Goal: Task Accomplishment & Management: Use online tool/utility

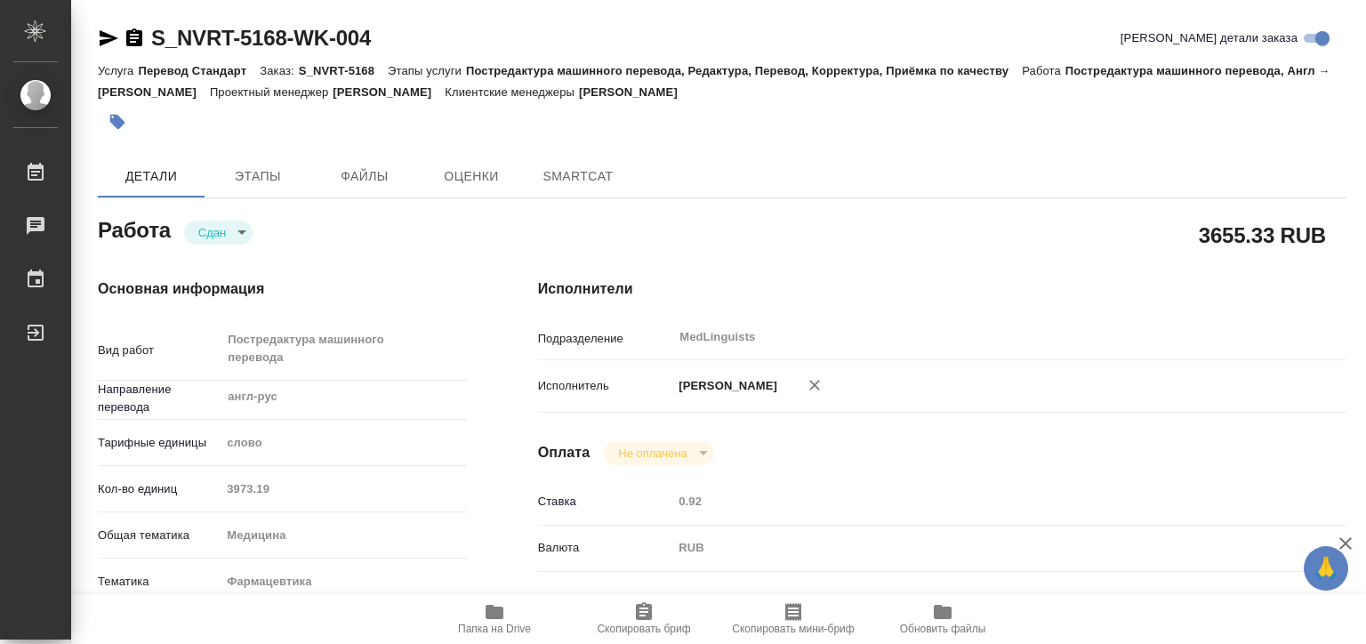
type textarea "x"
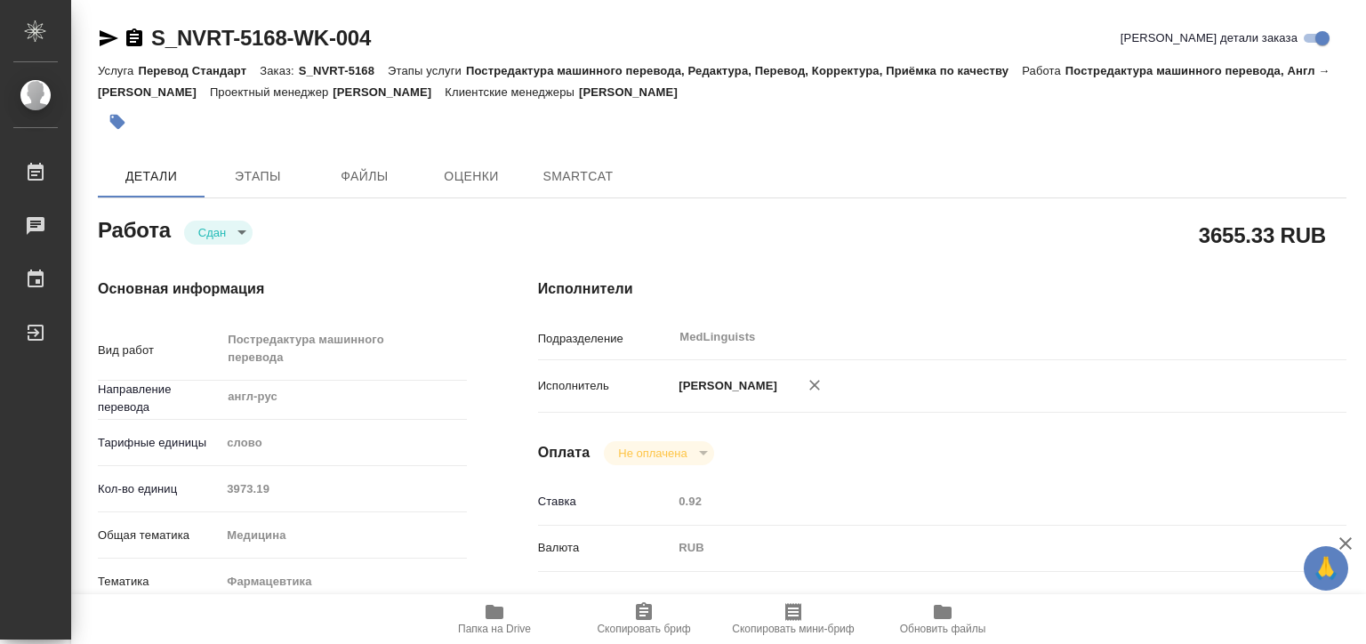
type textarea "x"
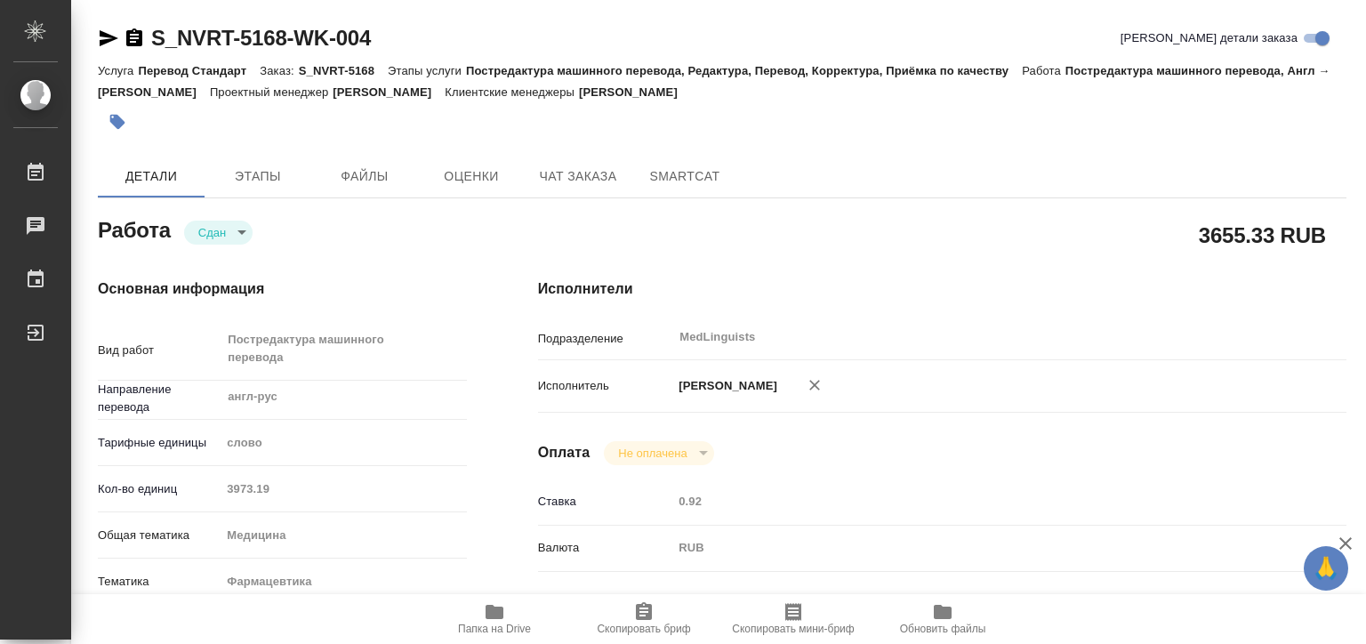
type textarea "x"
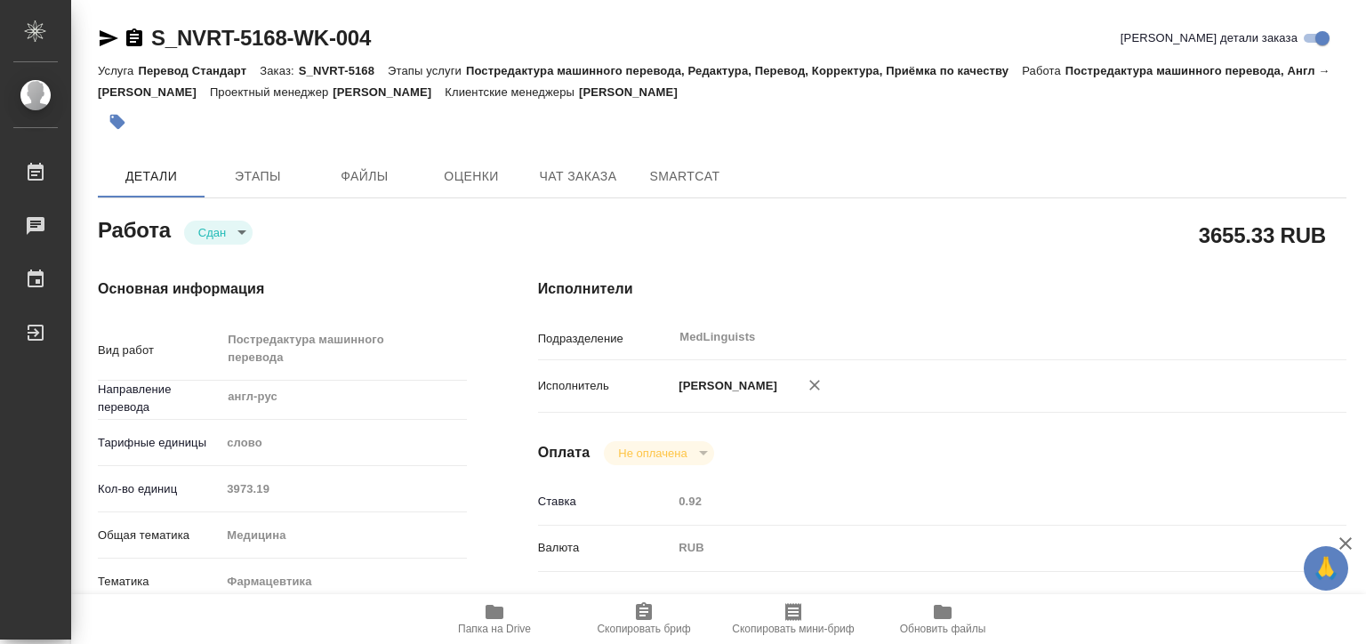
type textarea "x"
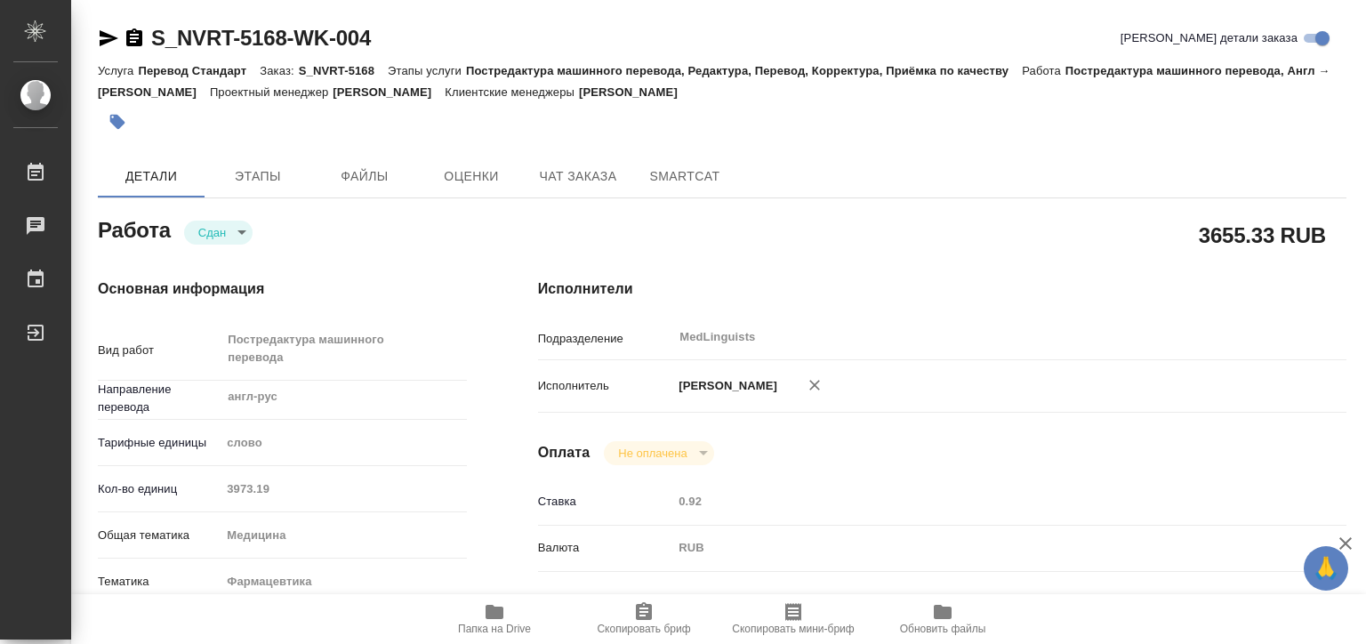
type textarea "x"
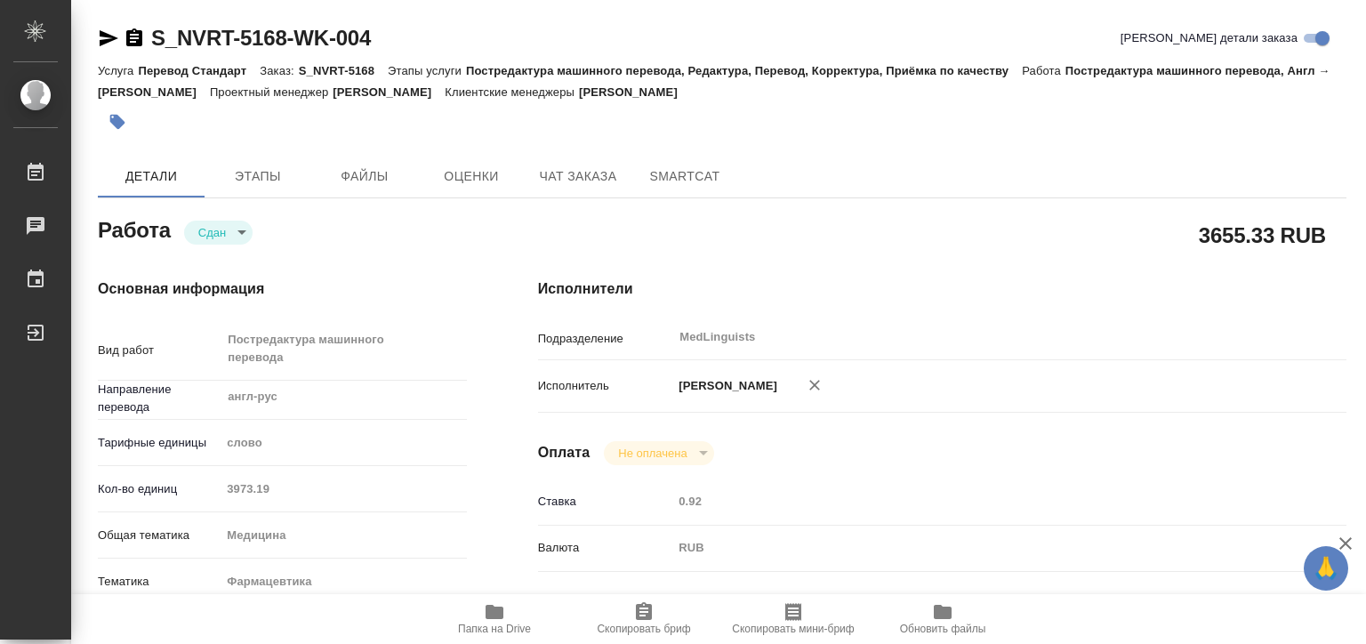
click at [184, 484] on div "Кол-во единиц 3973.19" at bounding box center [282, 488] width 369 height 31
click at [203, 480] on div "Кол-во единиц 928.27" at bounding box center [282, 488] width 369 height 31
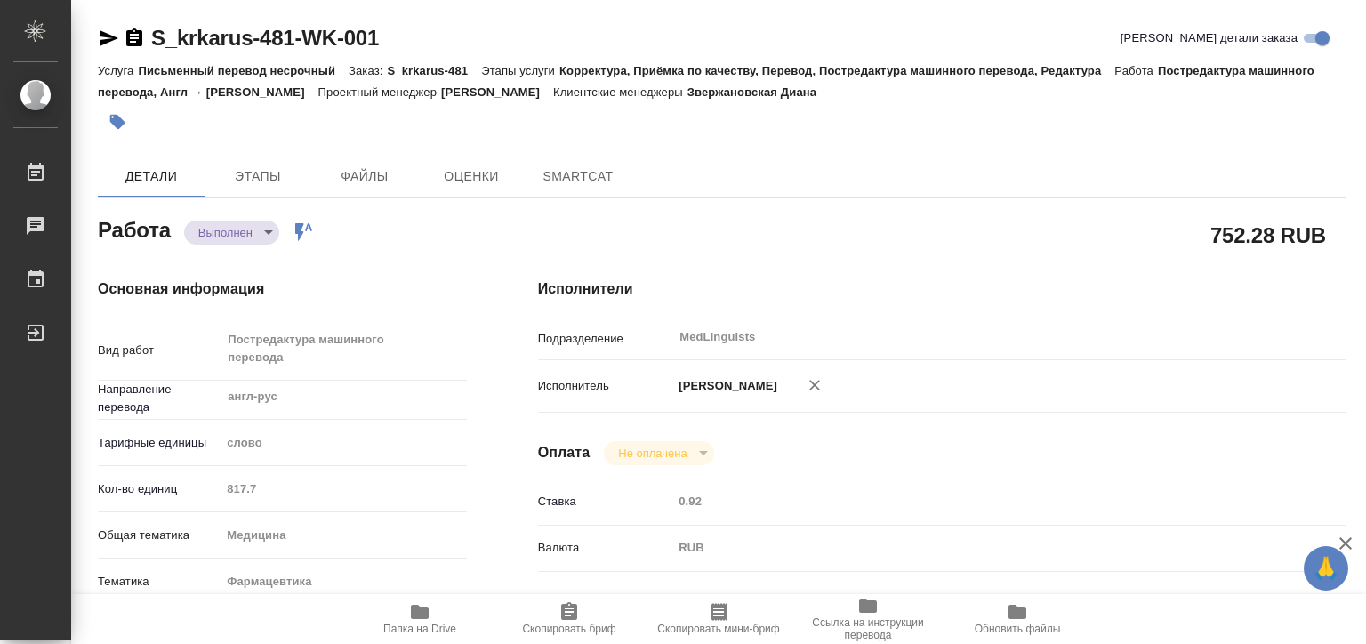
type textarea "x"
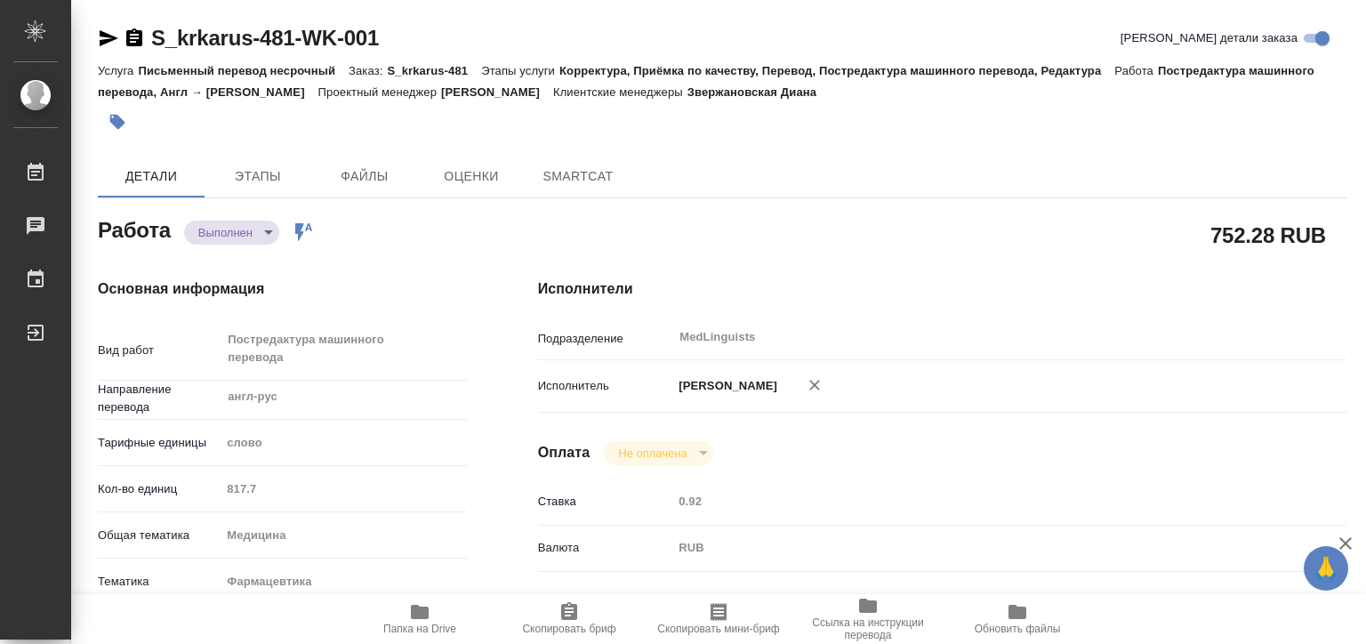
type textarea "x"
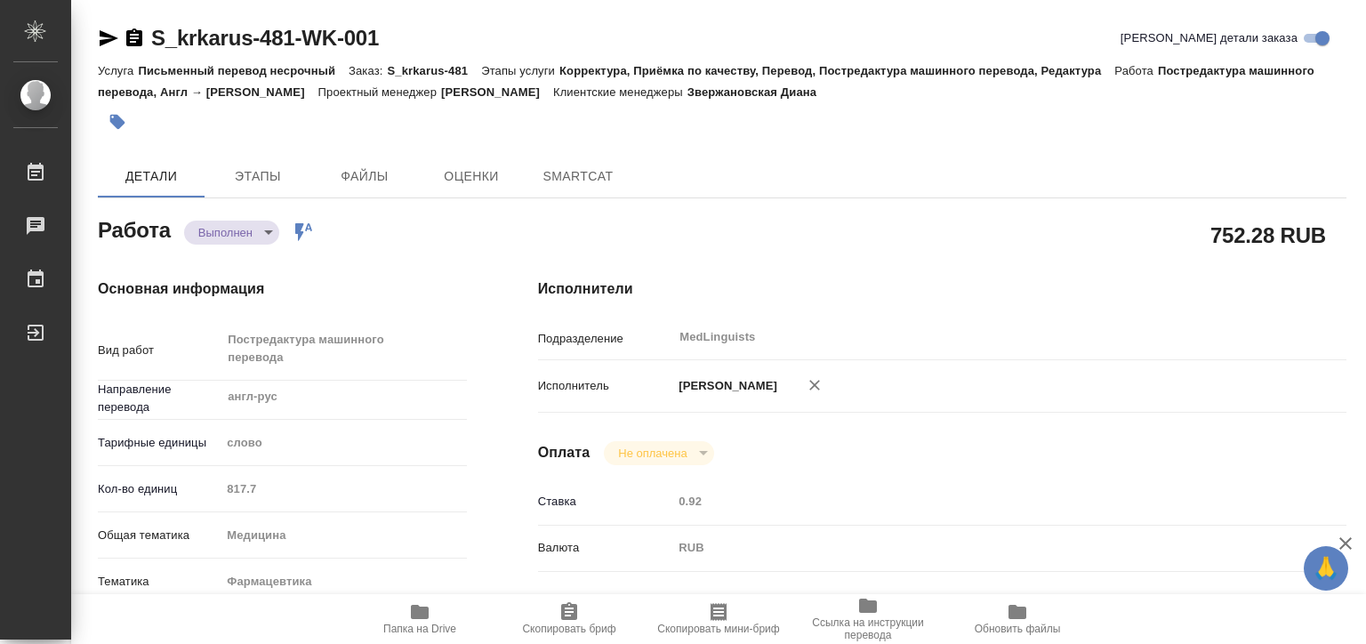
type textarea "x"
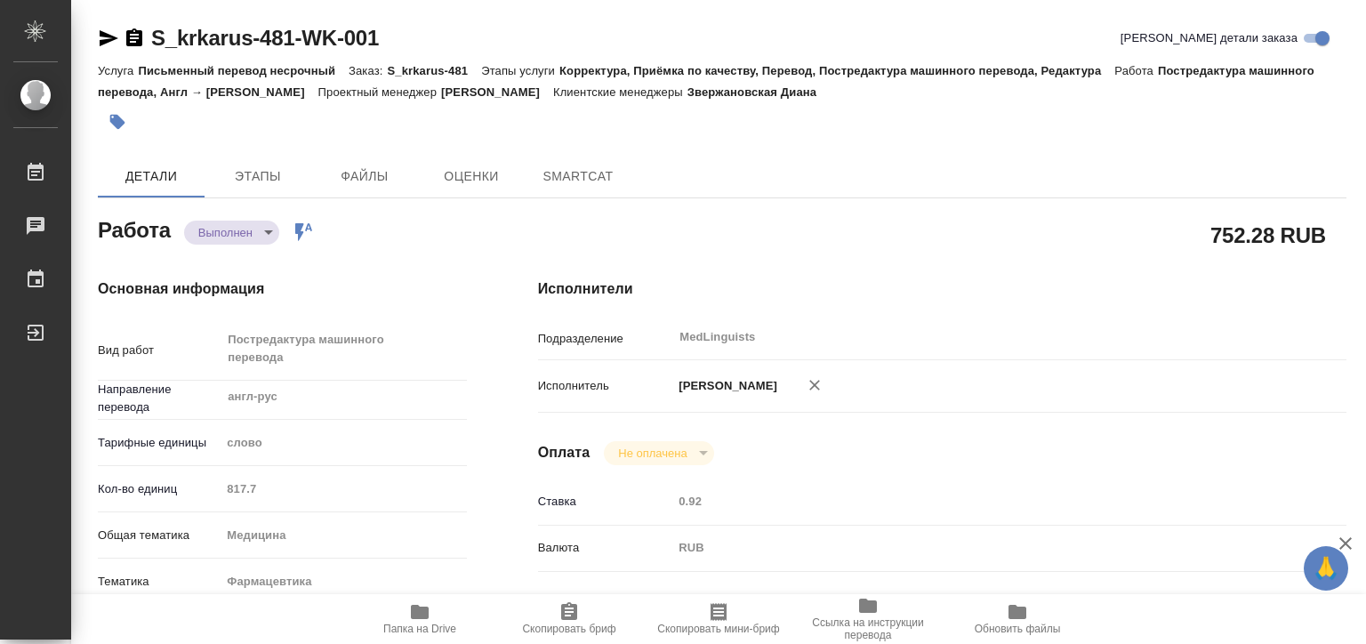
type textarea "x"
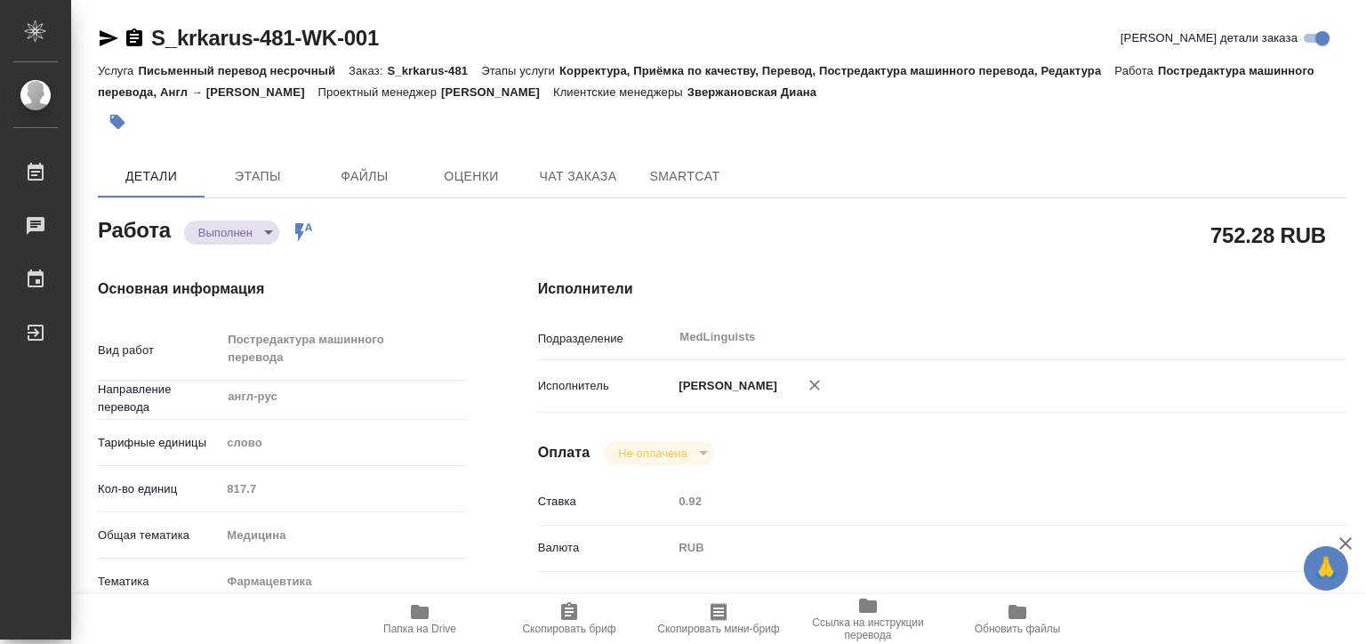
type textarea "x"
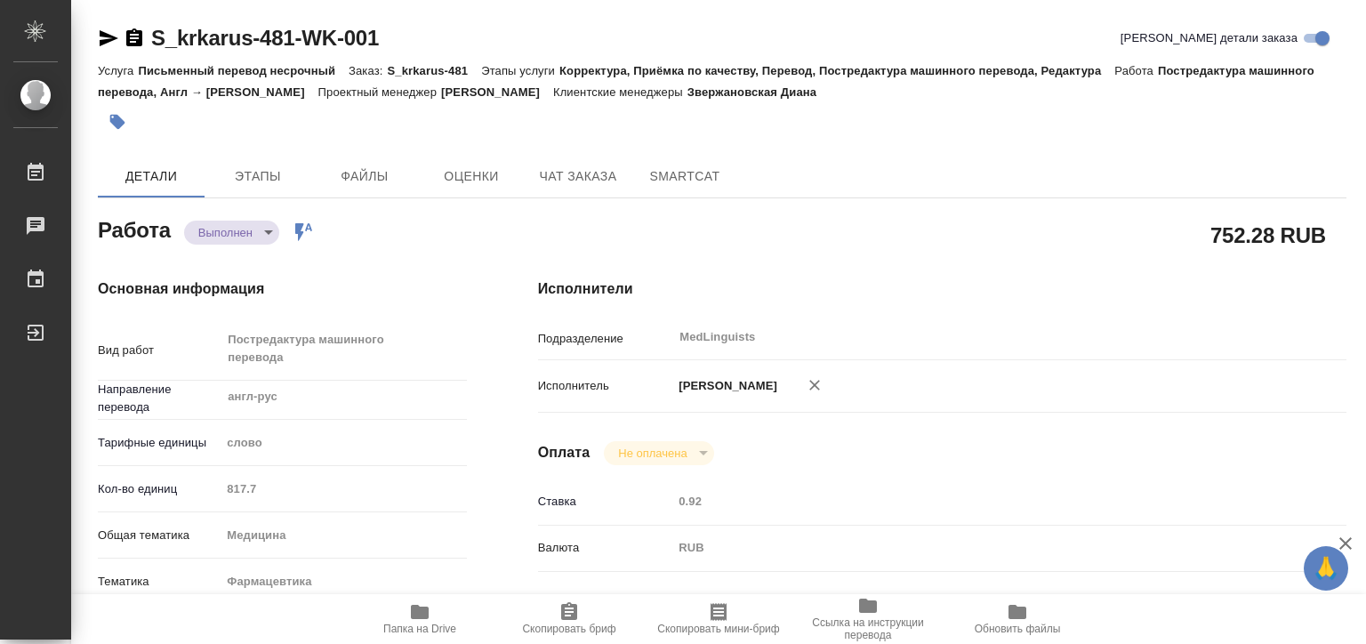
type textarea "x"
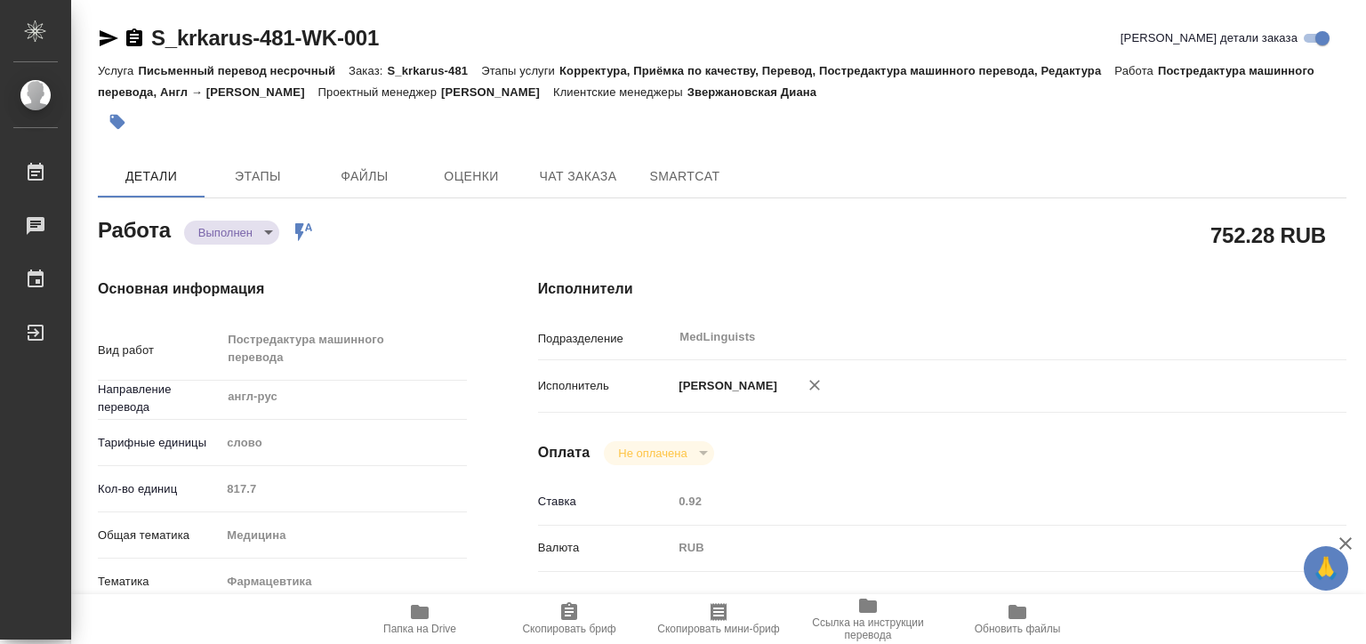
type textarea "x"
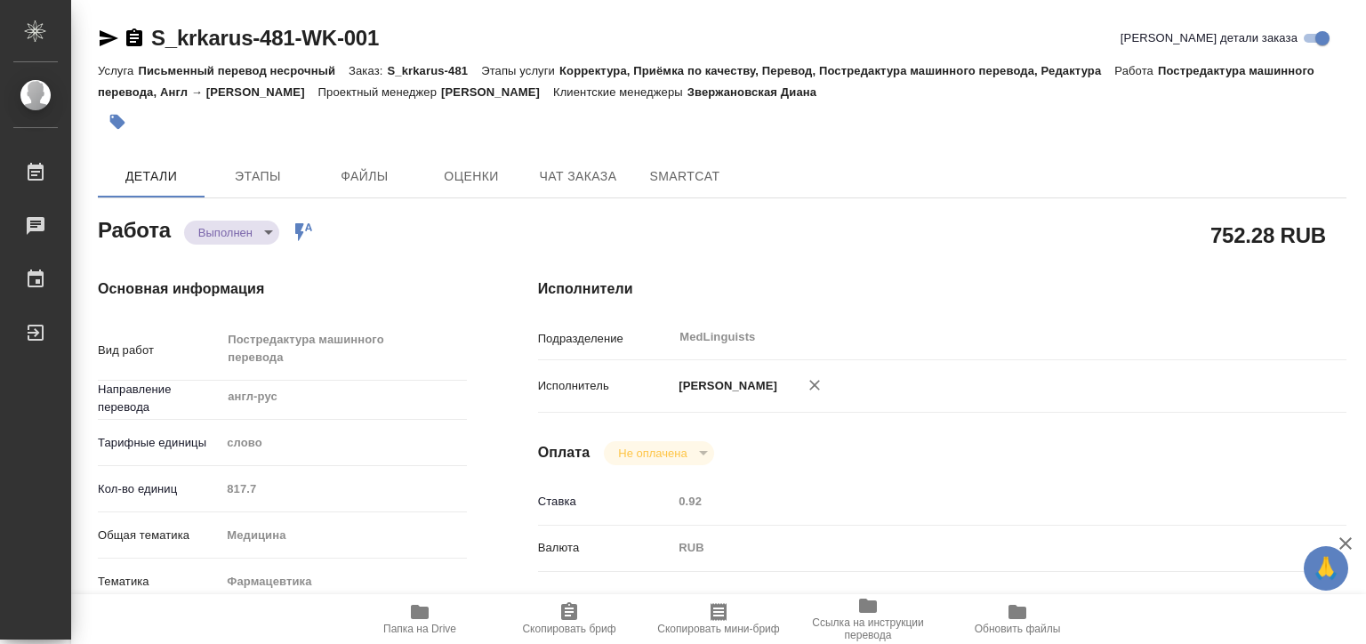
type textarea "x"
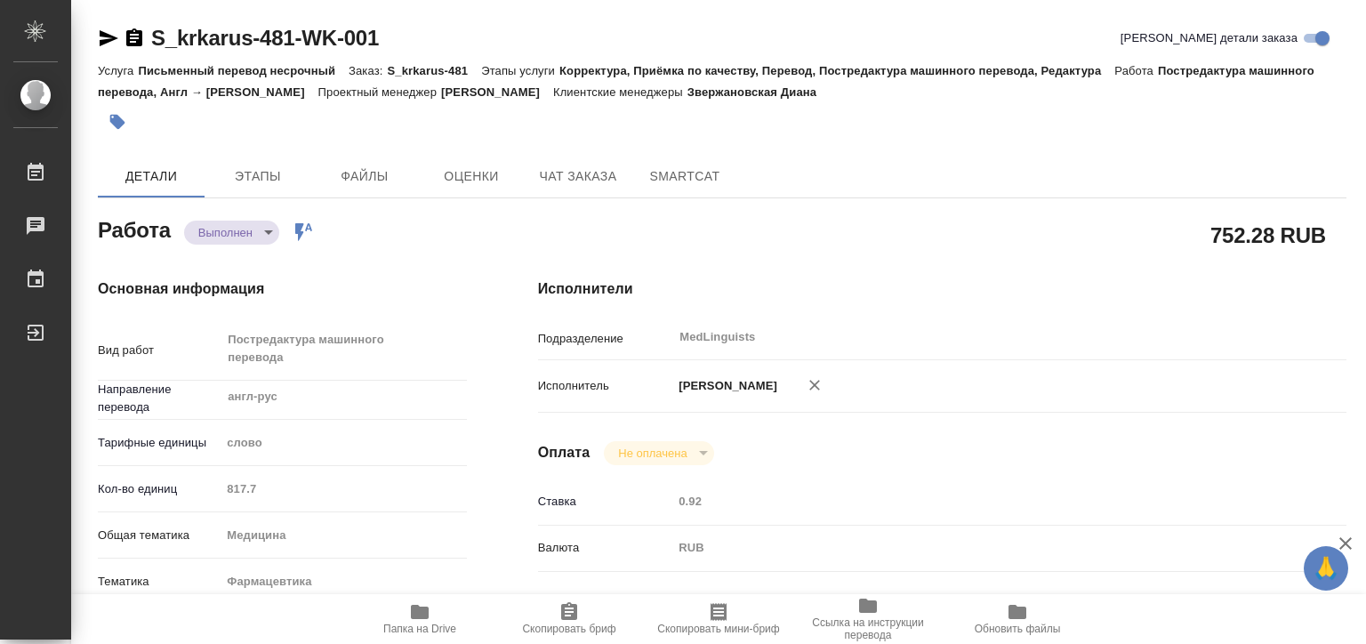
type textarea "x"
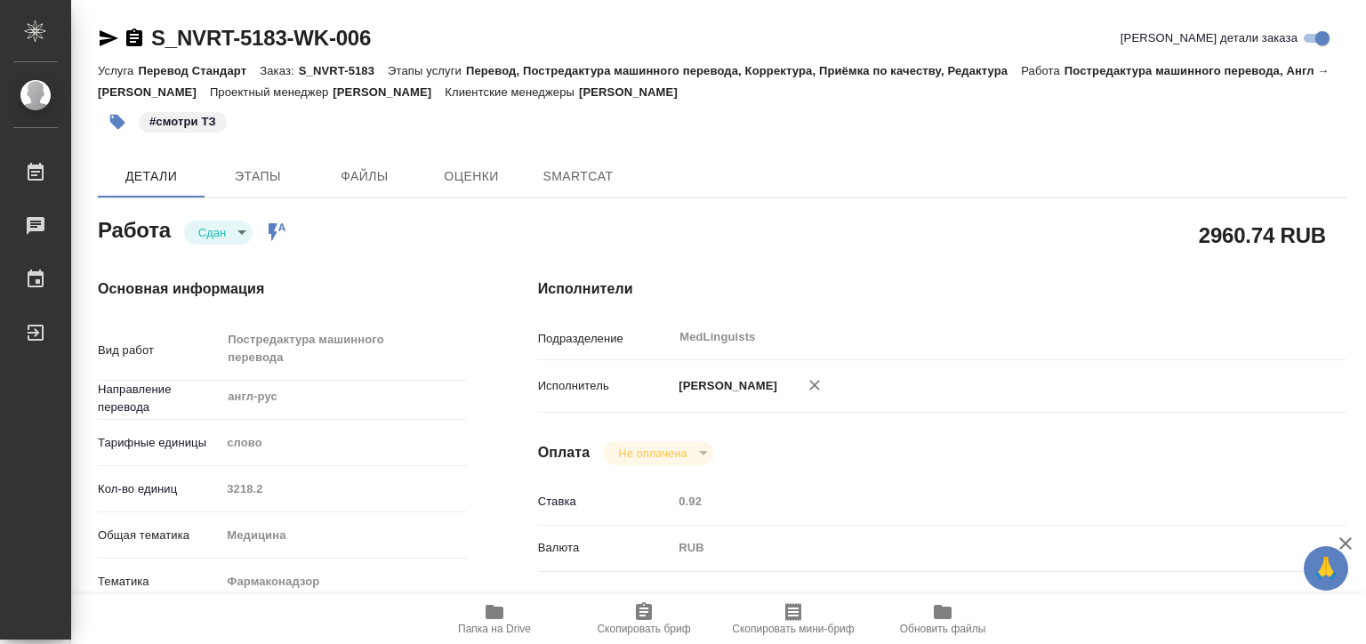
type textarea "x"
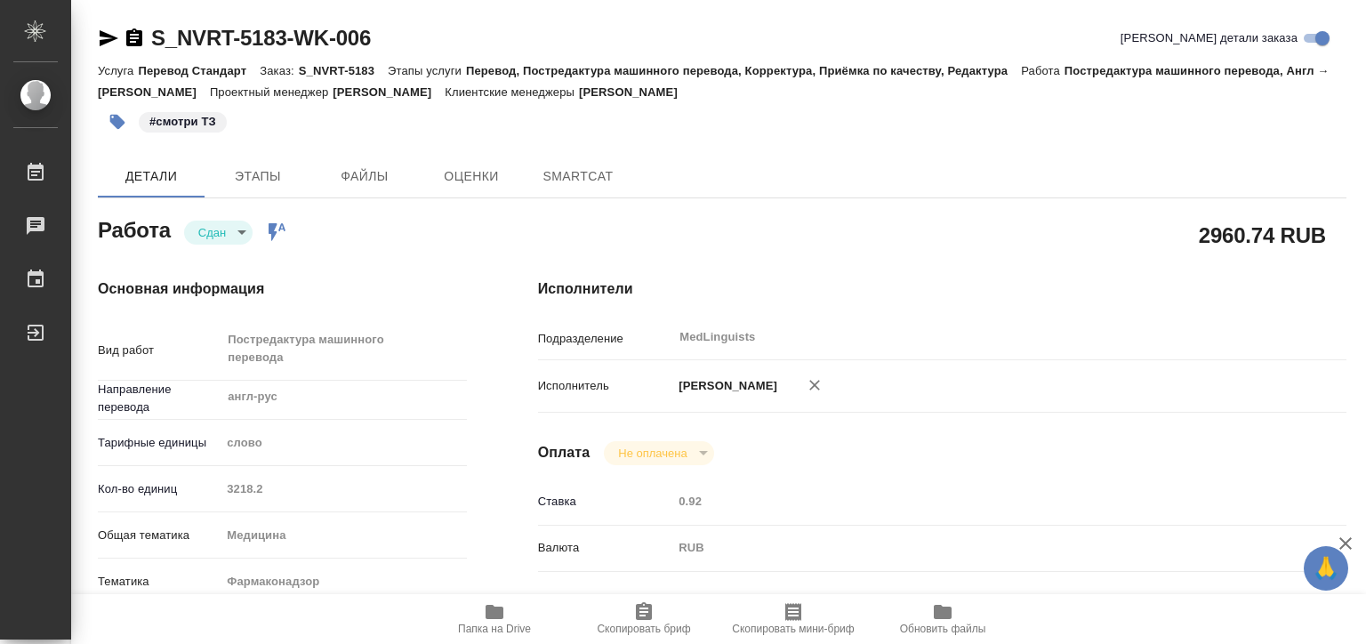
type textarea "x"
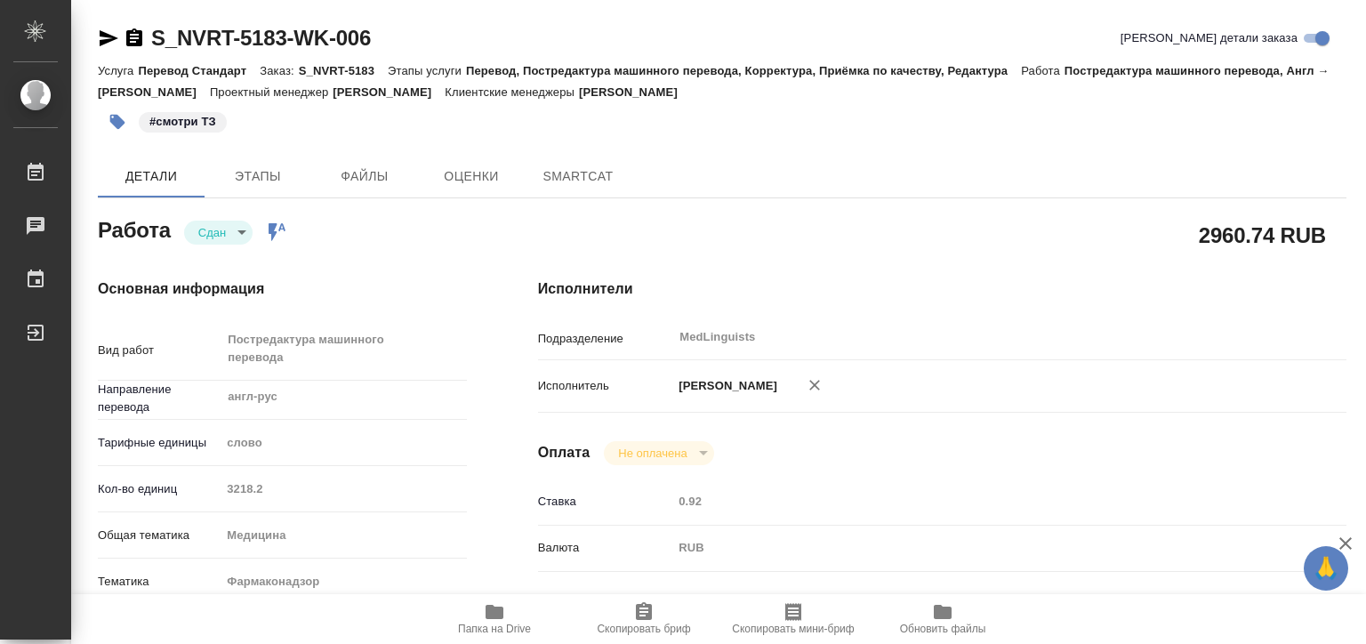
type textarea "x"
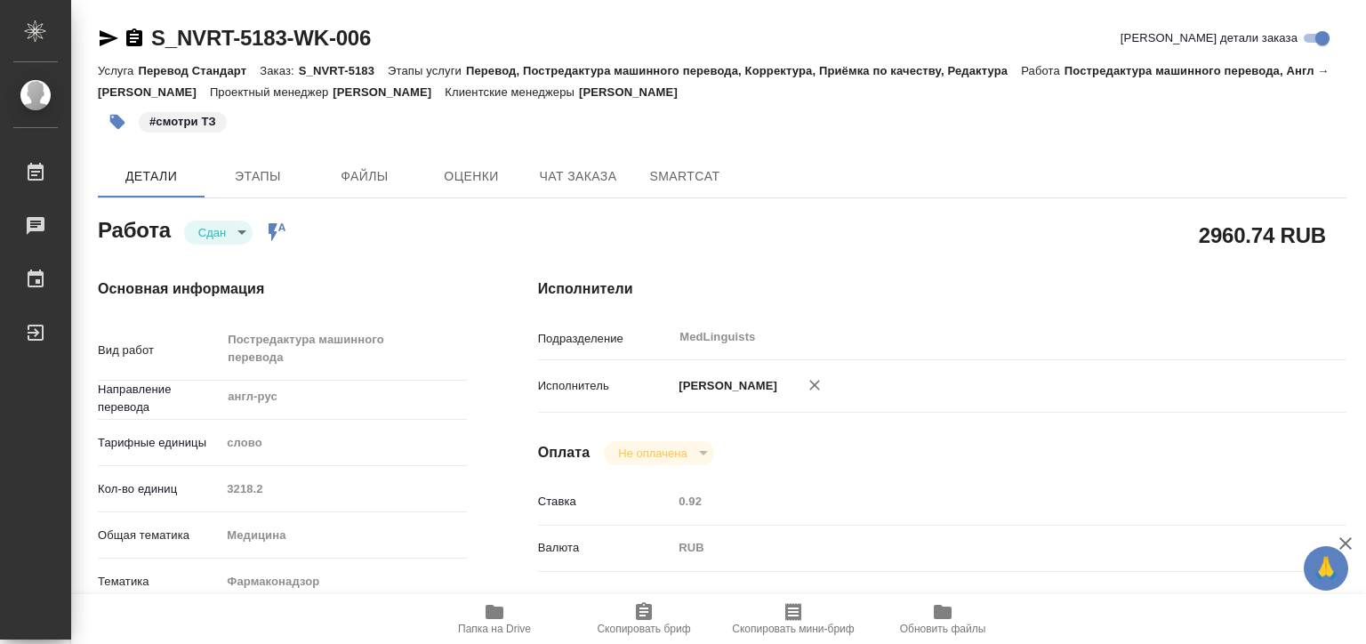
type textarea "x"
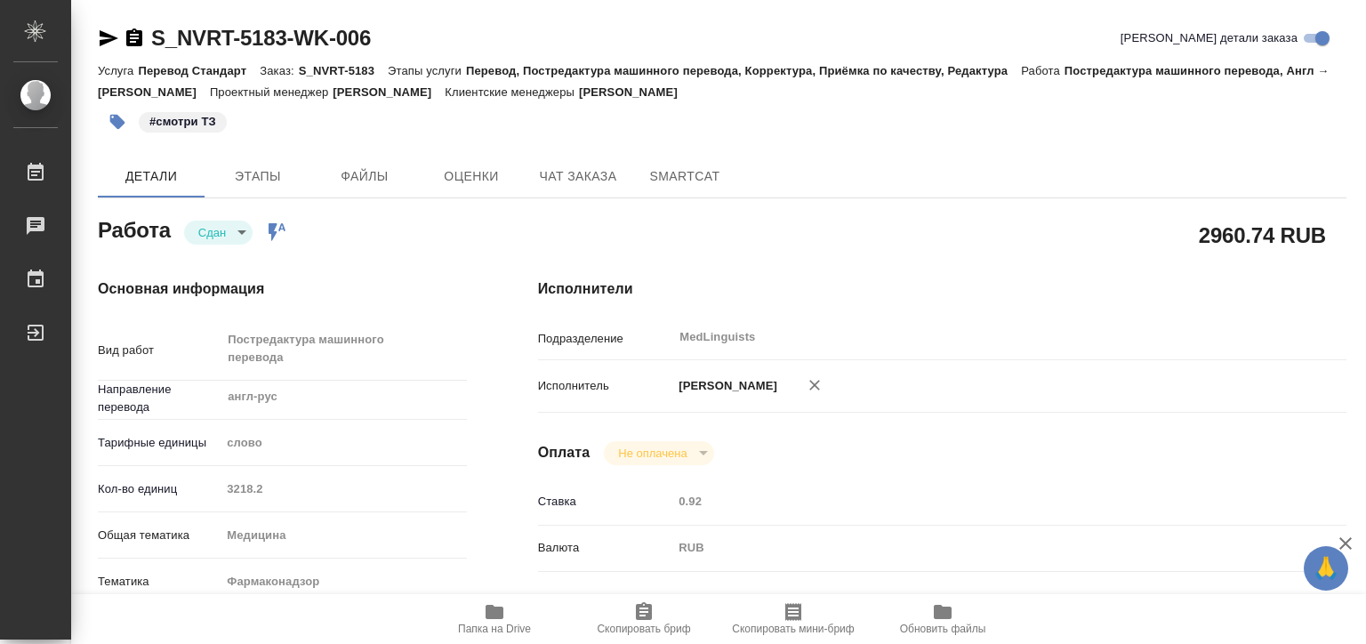
type textarea "x"
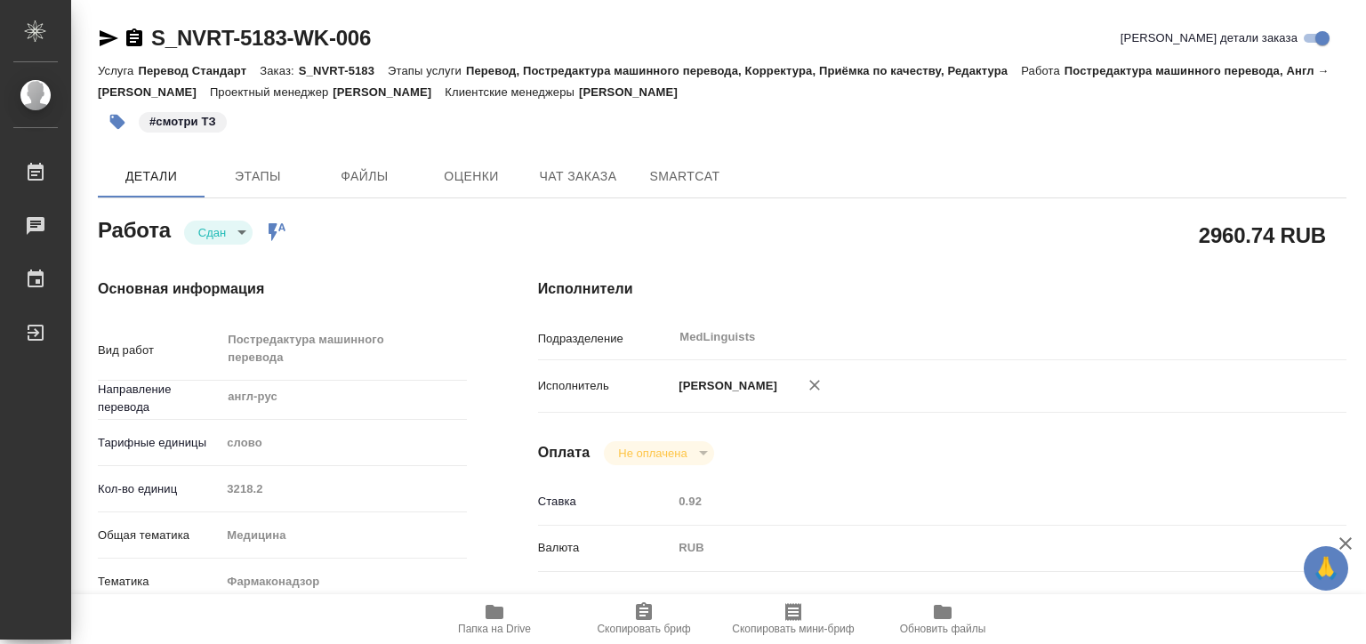
type textarea "x"
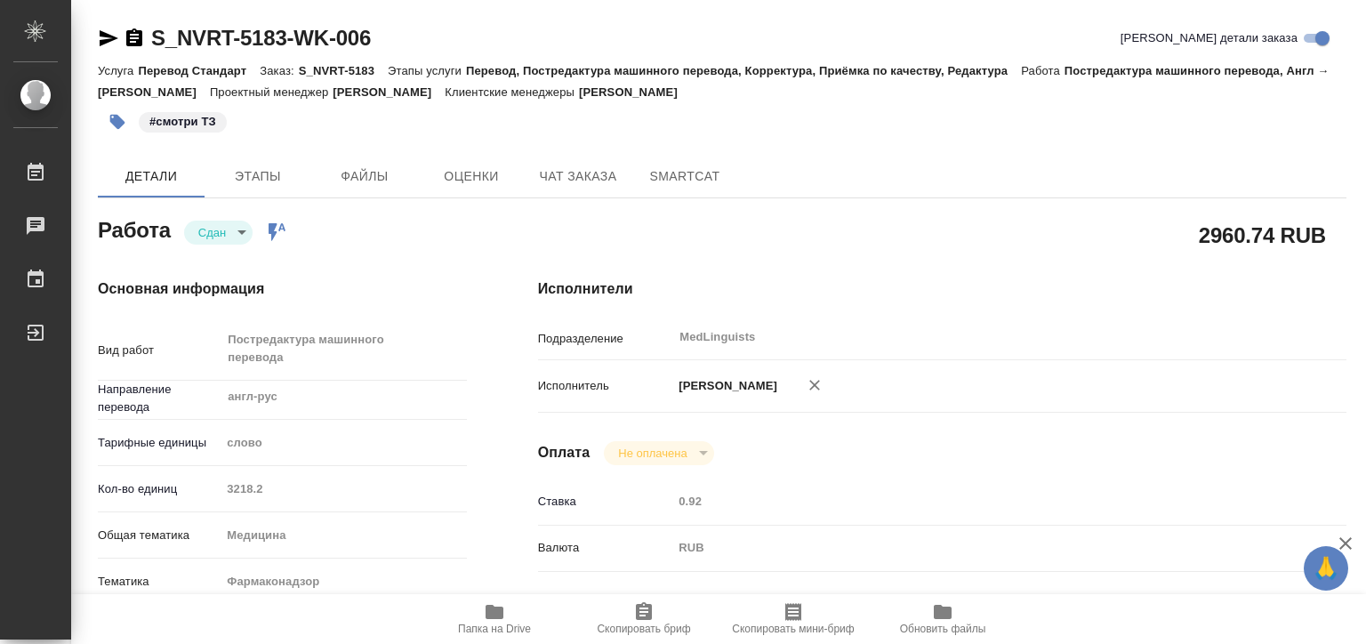
type textarea "x"
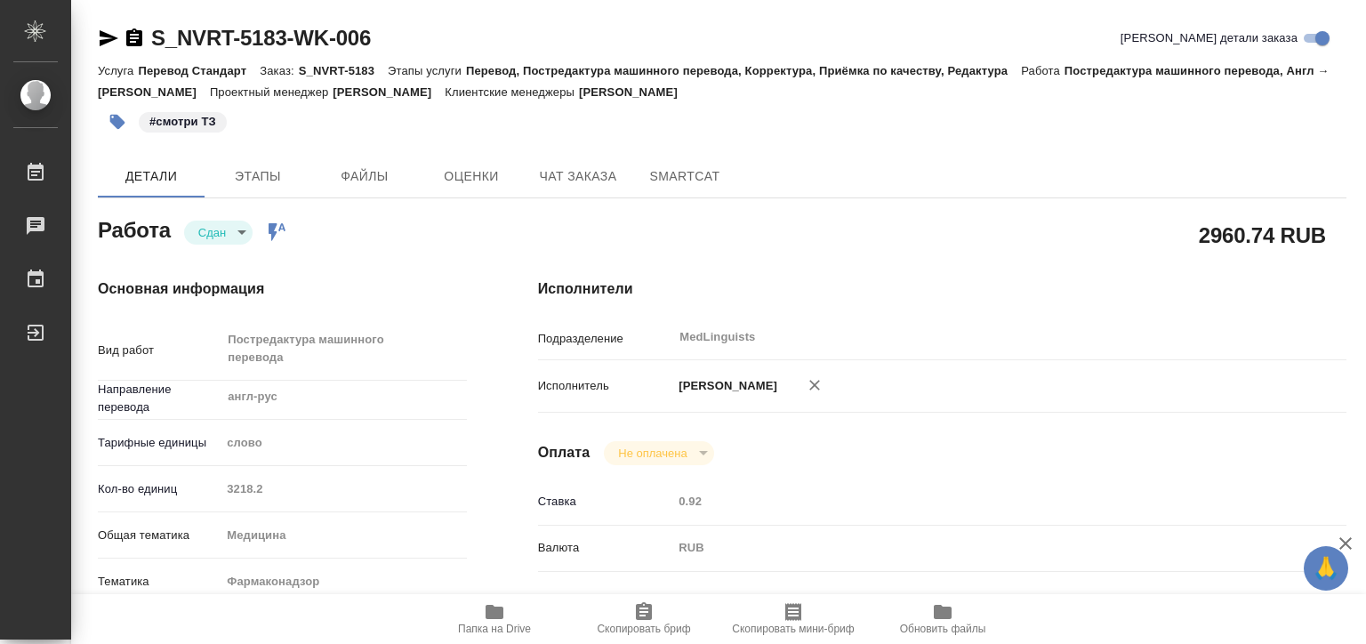
type textarea "x"
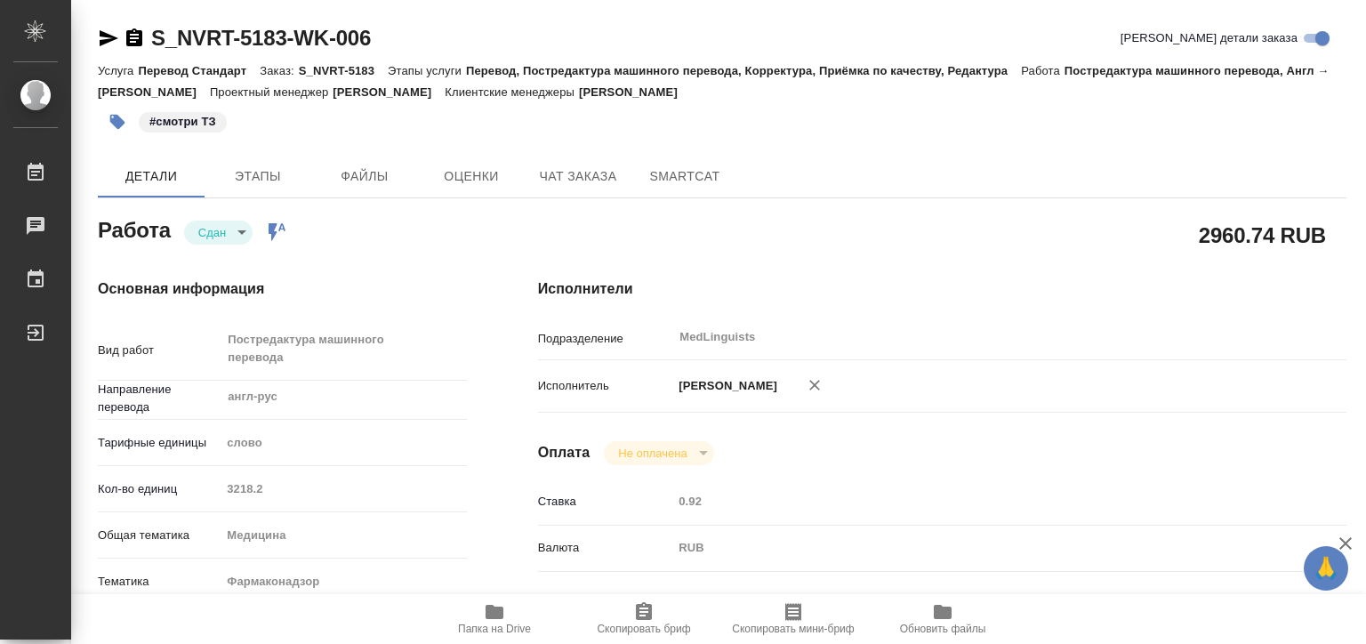
click at [194, 486] on div "Кол-во единиц 3218.2" at bounding box center [282, 488] width 369 height 31
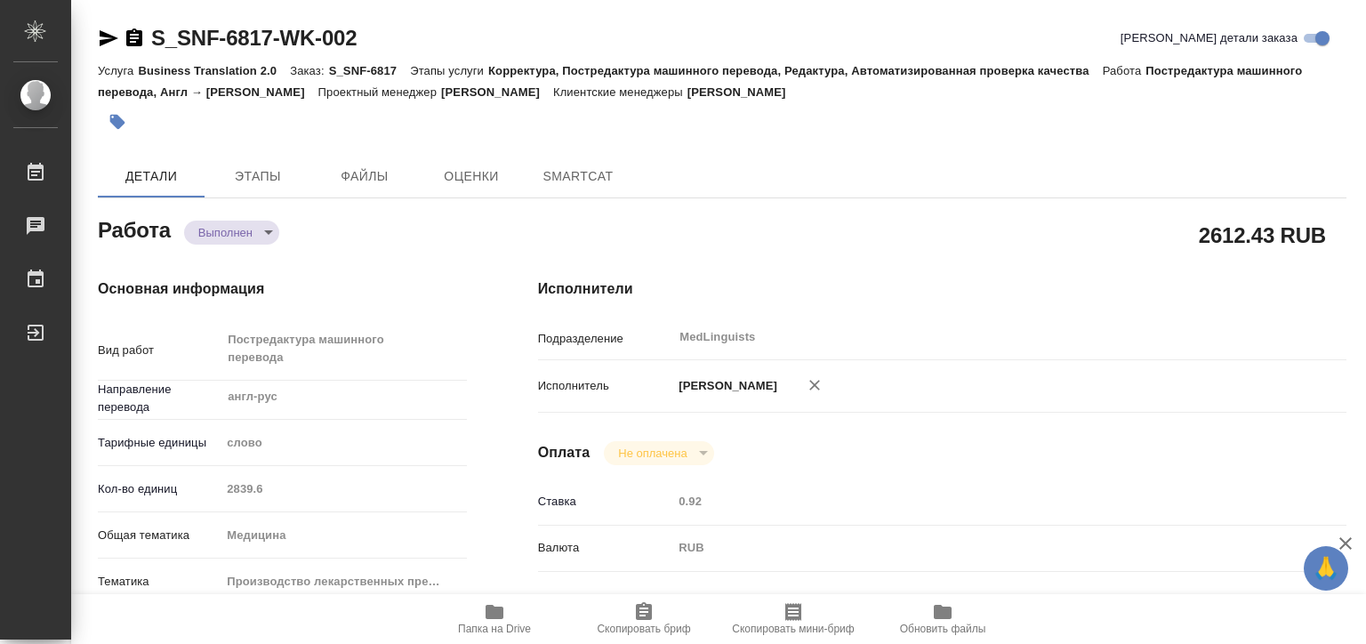
type textarea "x"
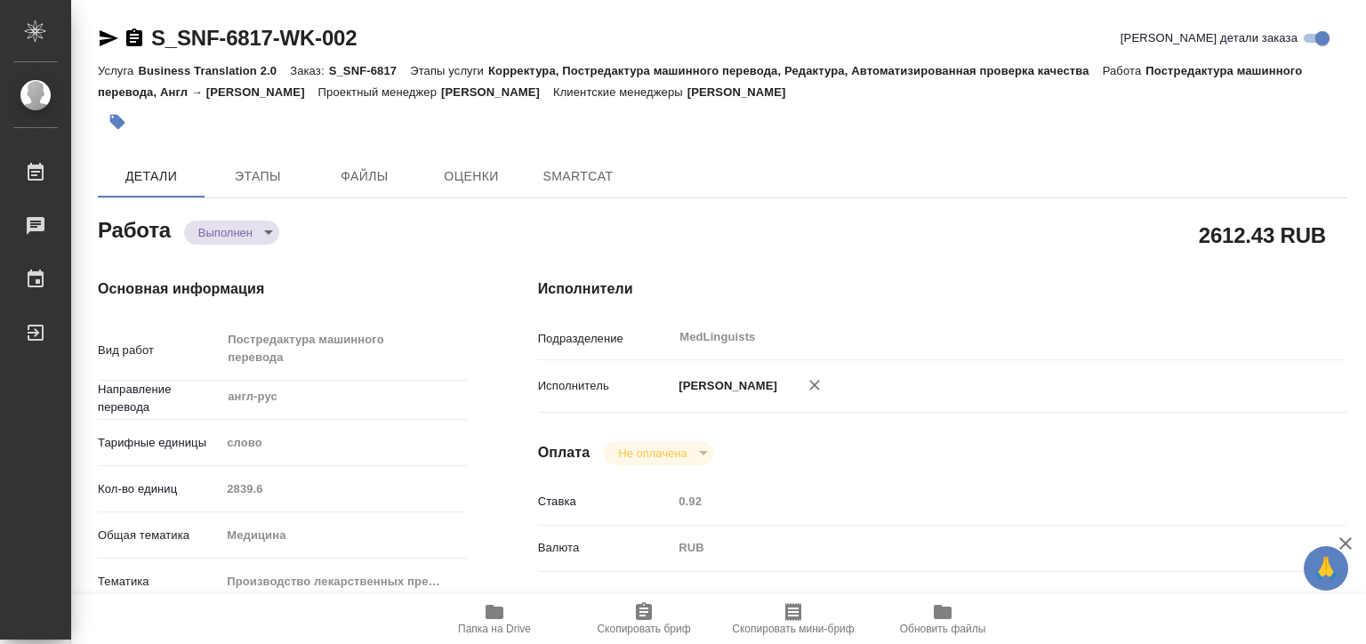
type textarea "x"
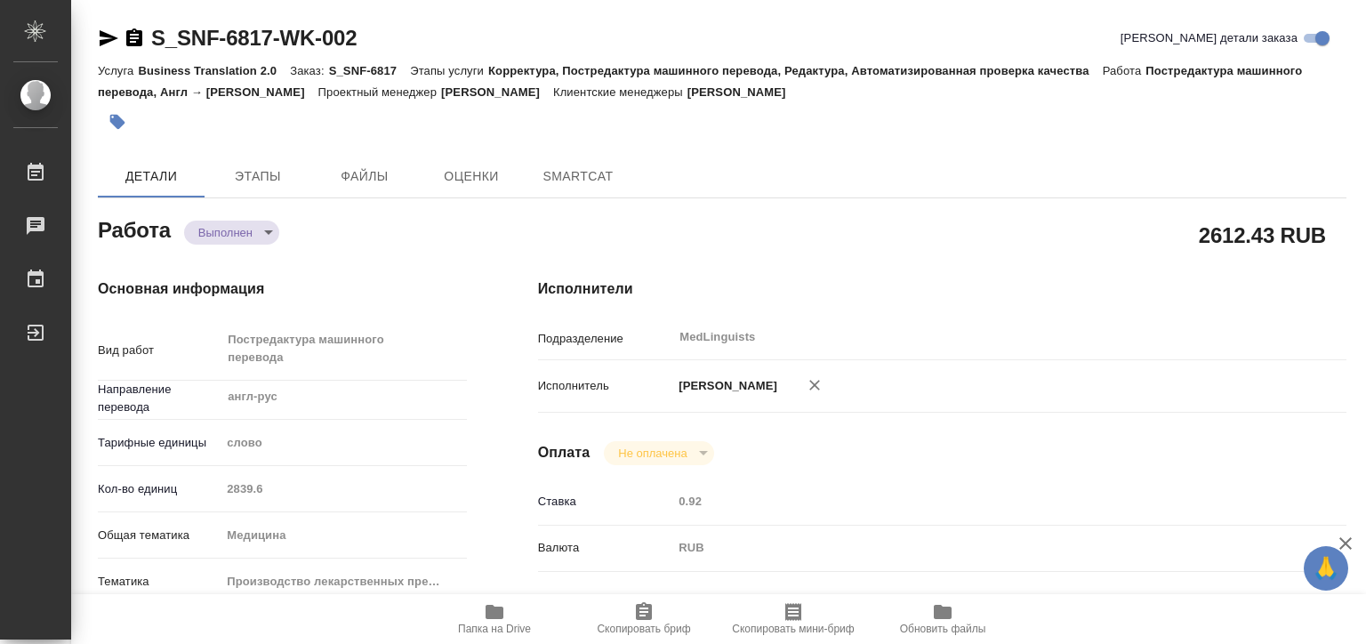
type textarea "x"
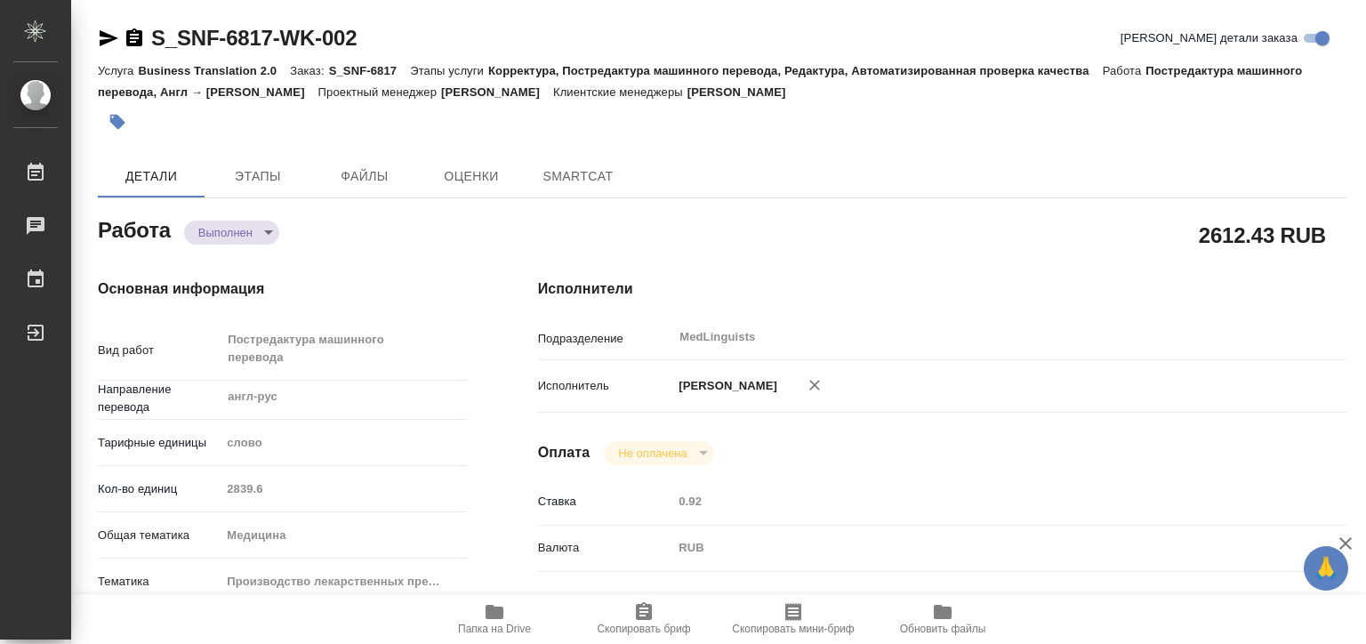
type textarea "x"
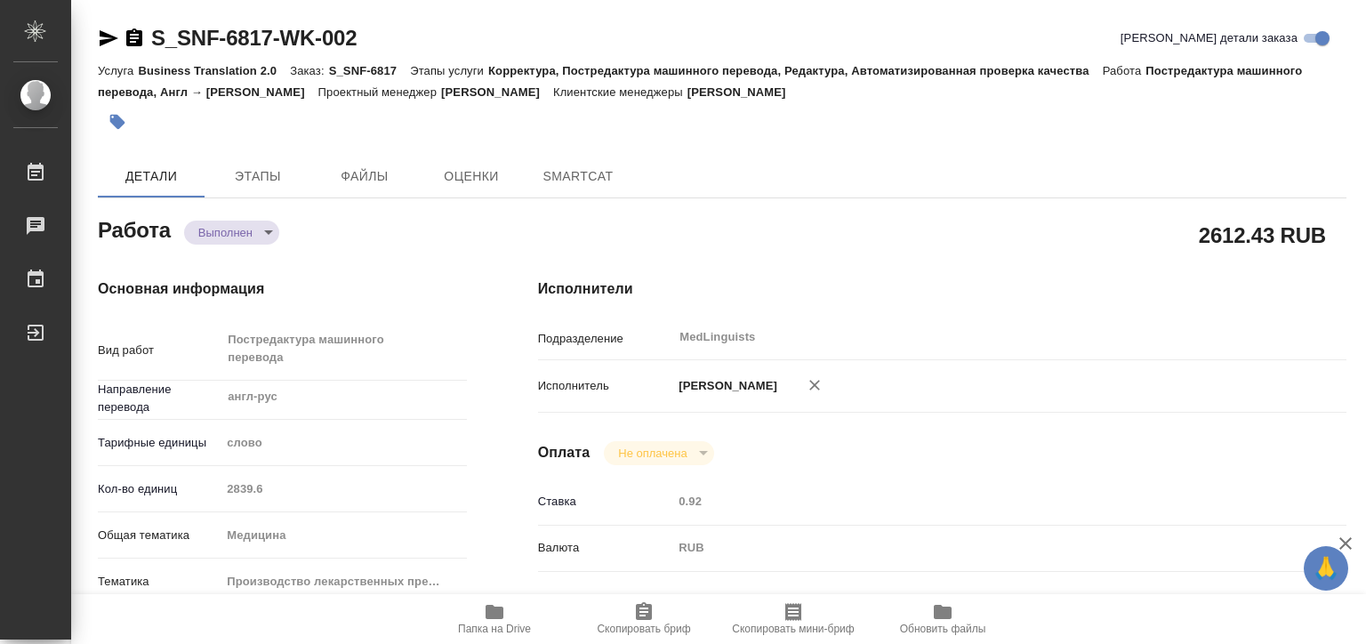
type textarea "x"
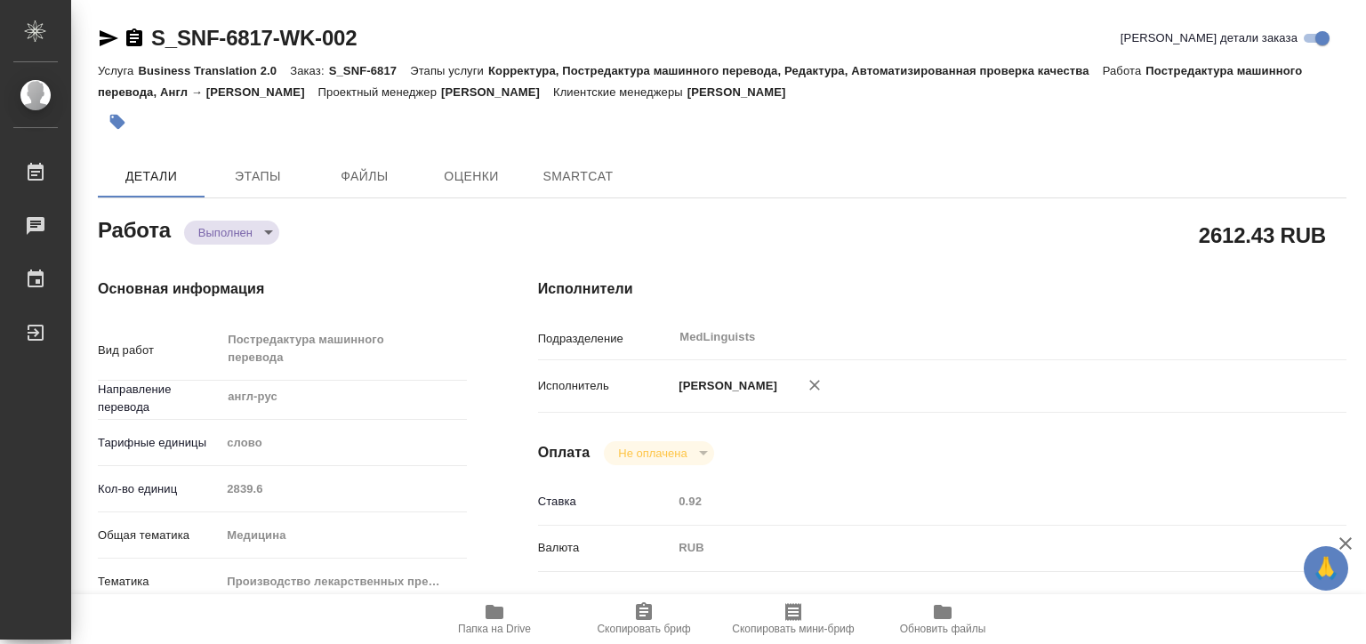
type textarea "x"
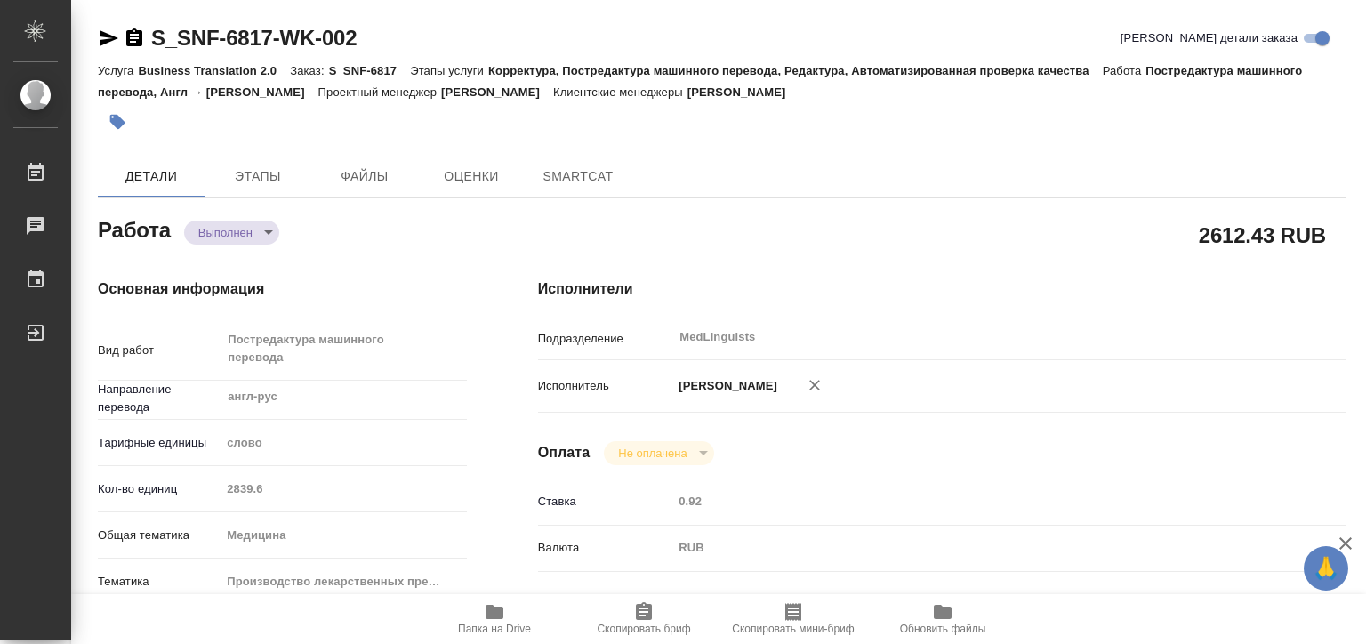
type textarea "x"
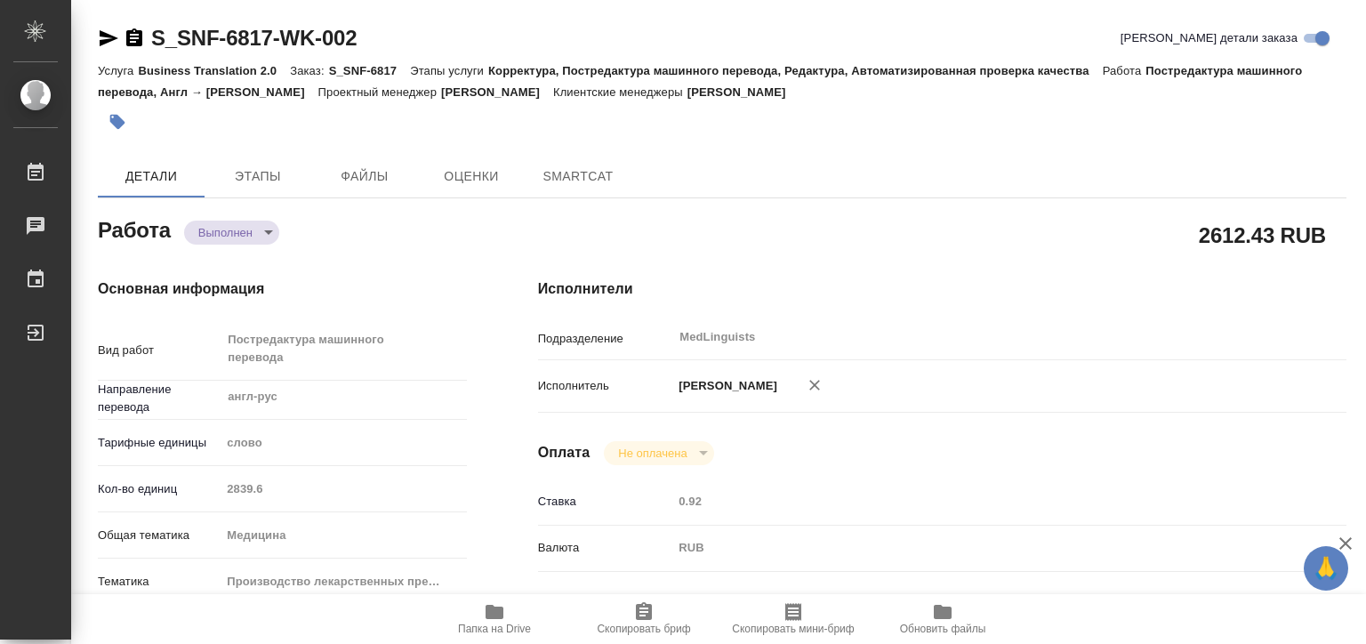
type textarea "x"
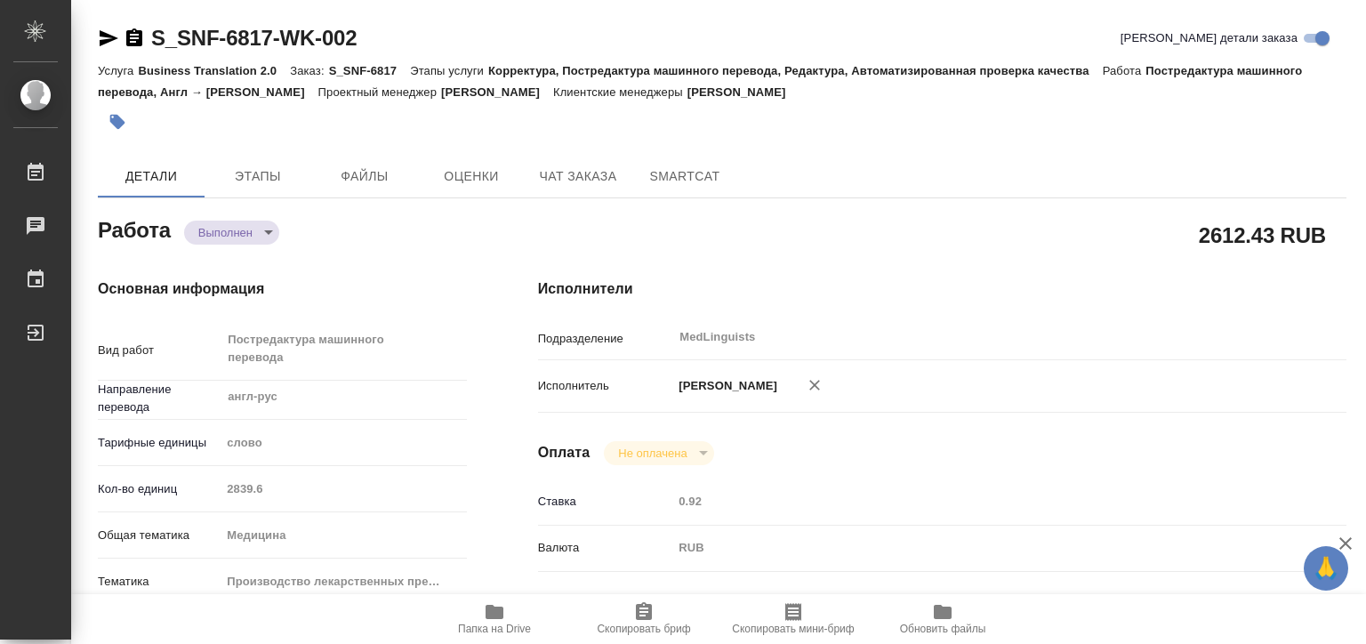
type textarea "x"
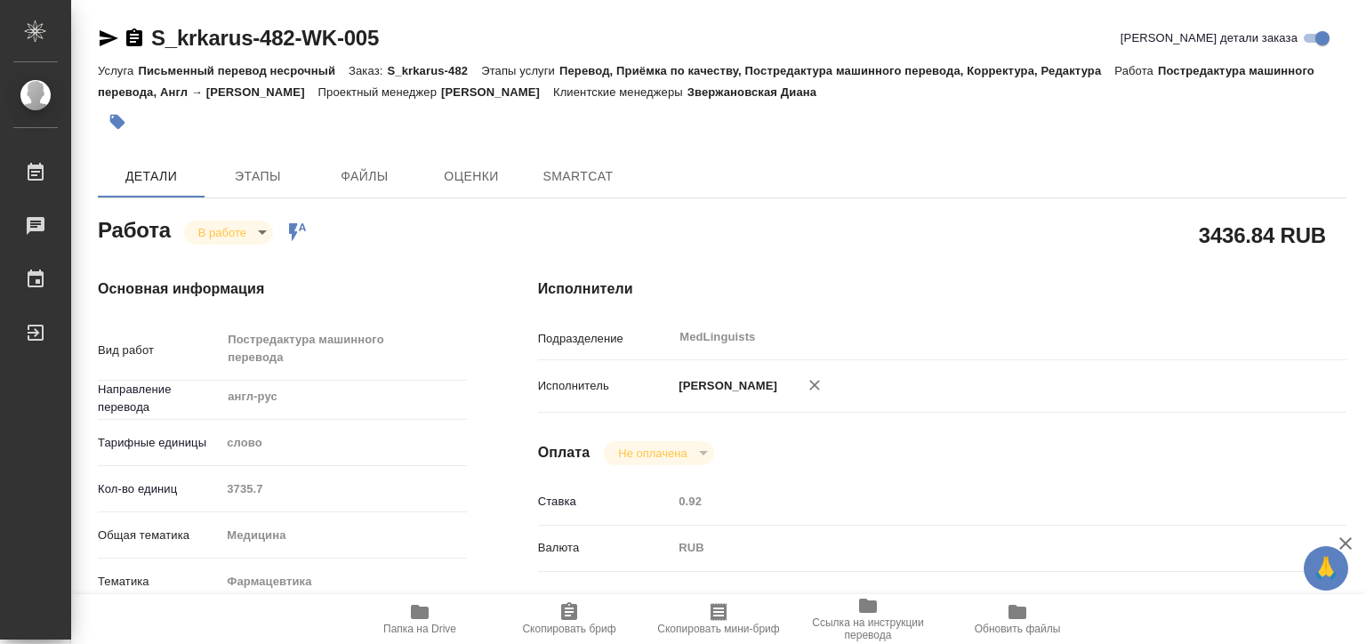
type textarea "x"
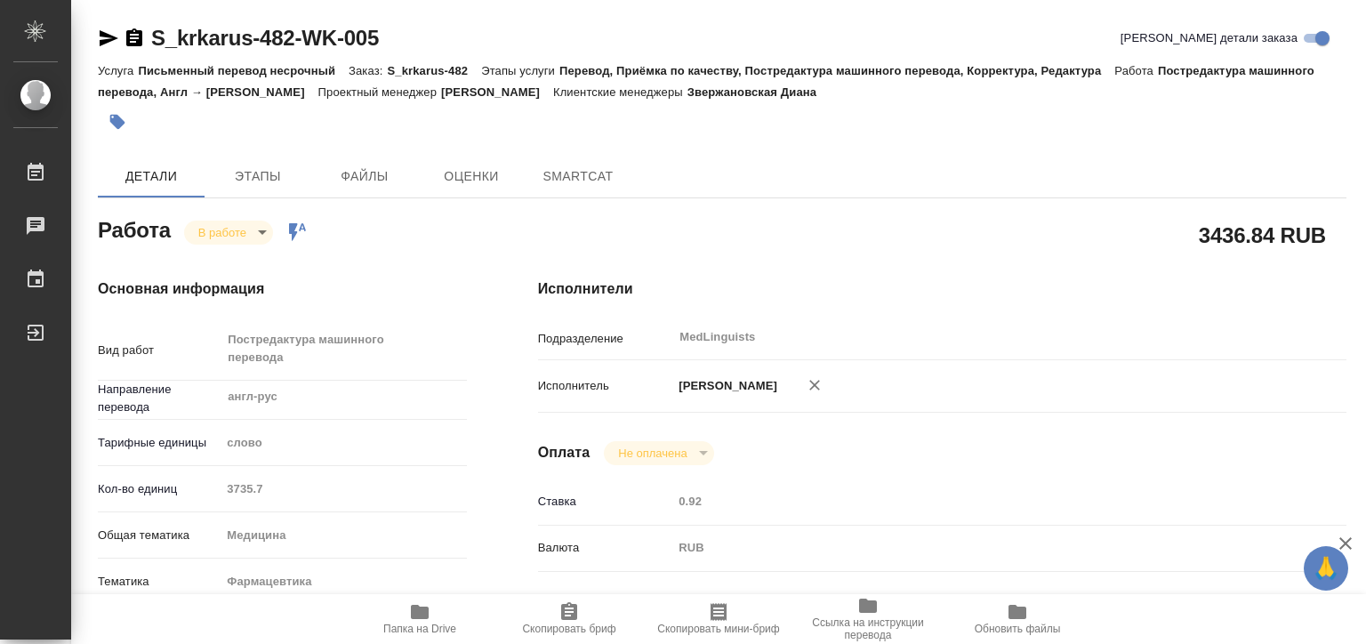
type textarea "x"
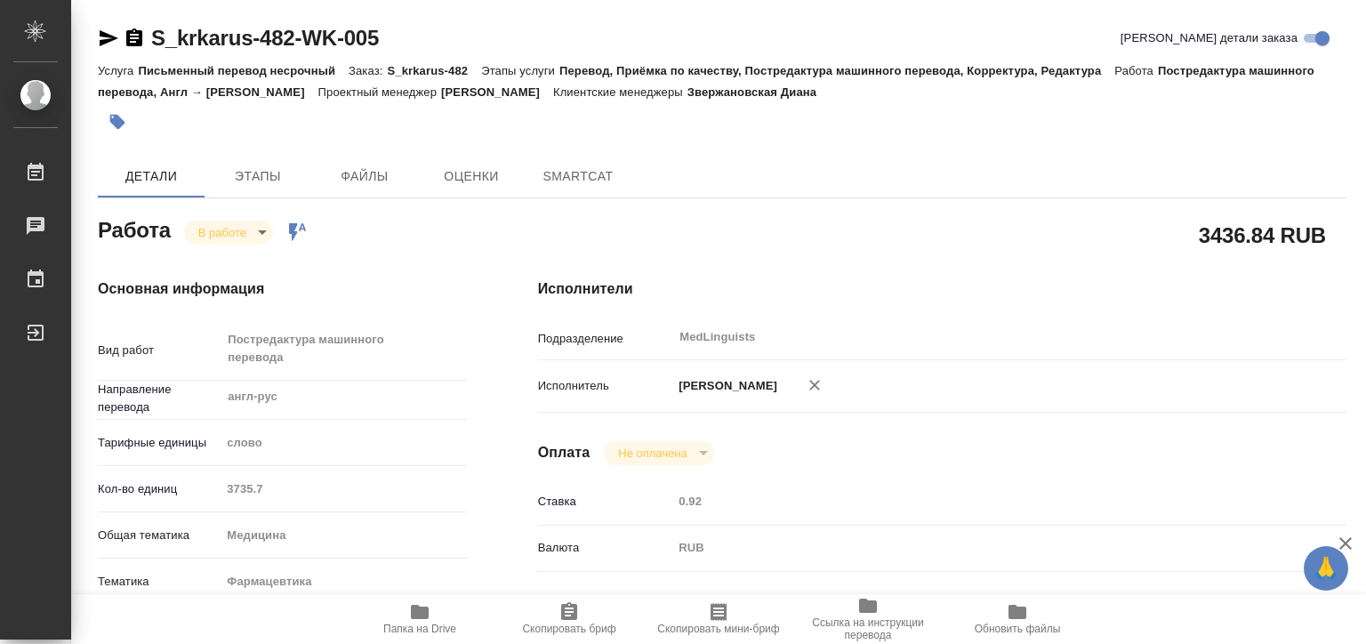
type textarea "x"
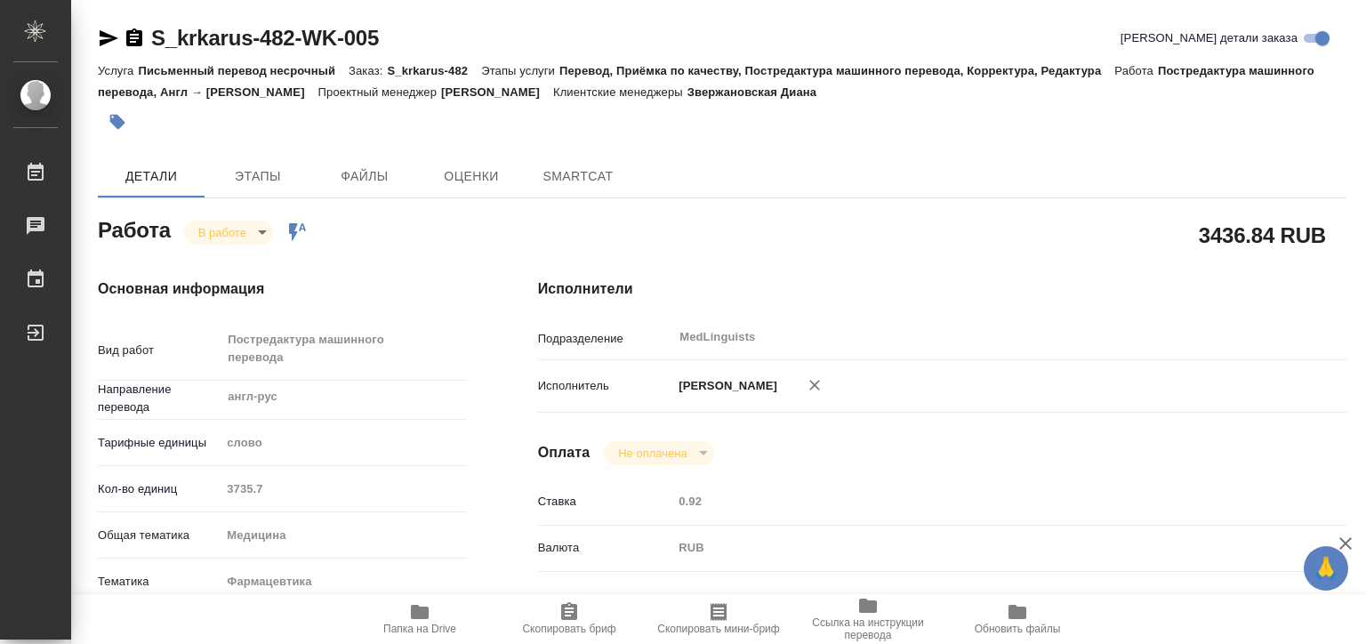
type textarea "x"
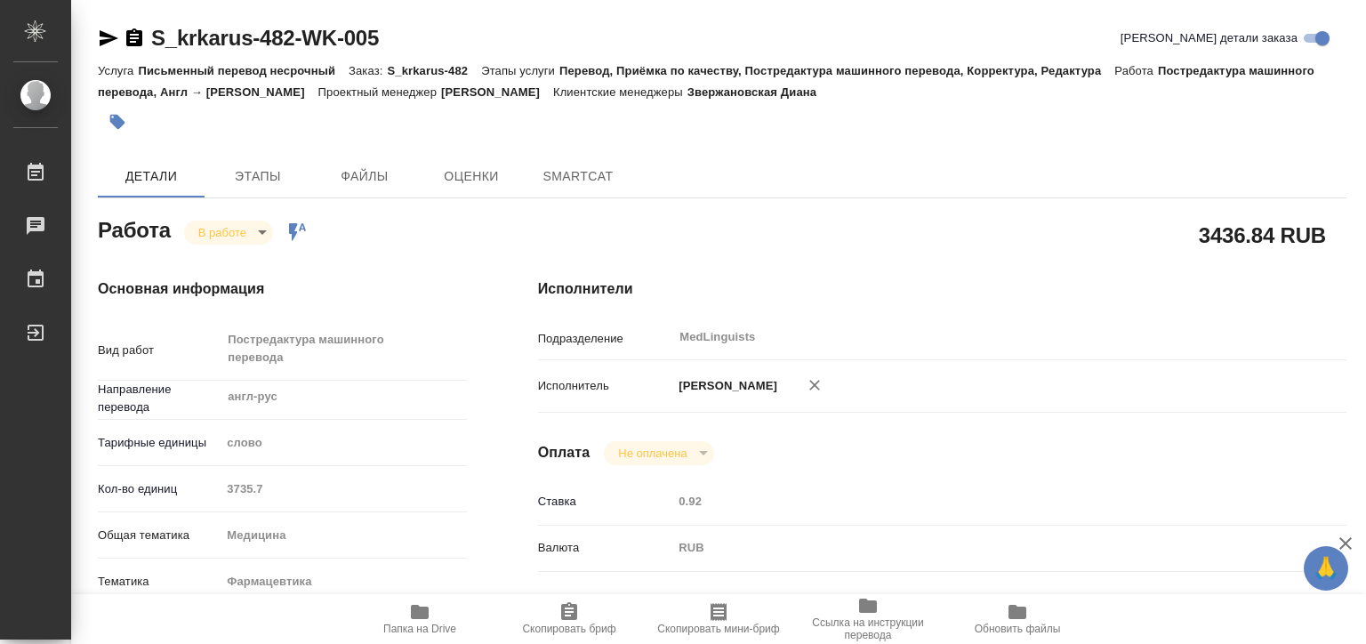
type textarea "x"
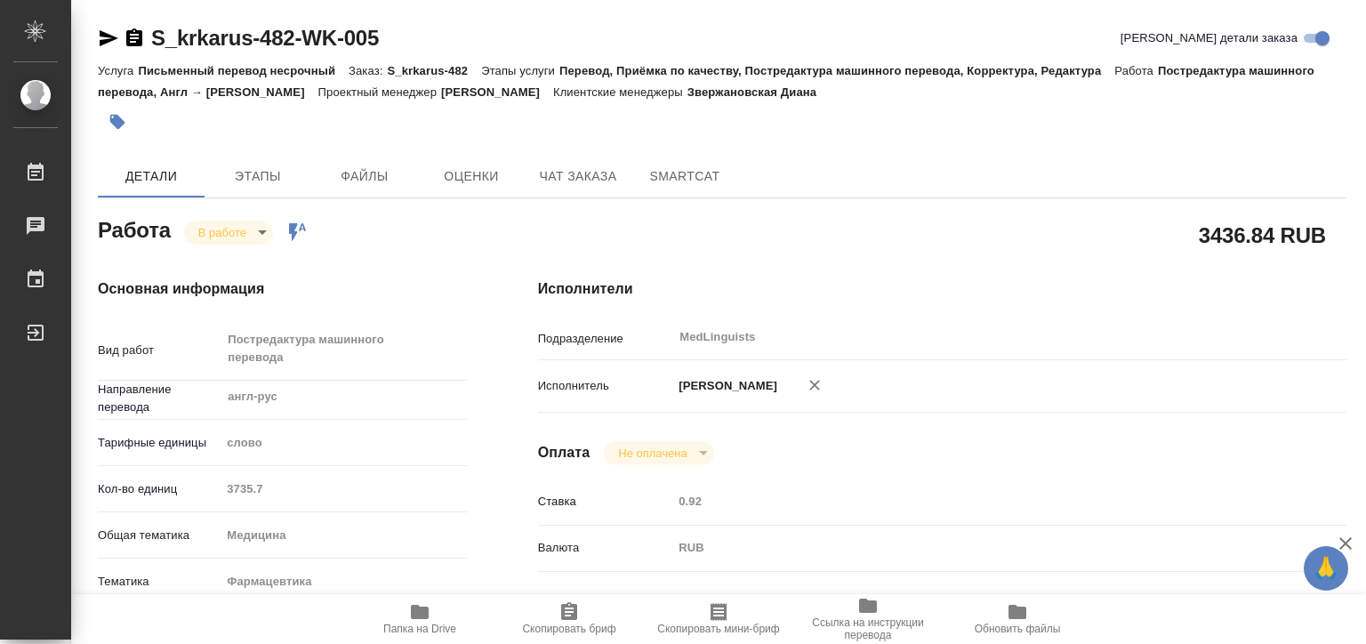
type textarea "x"
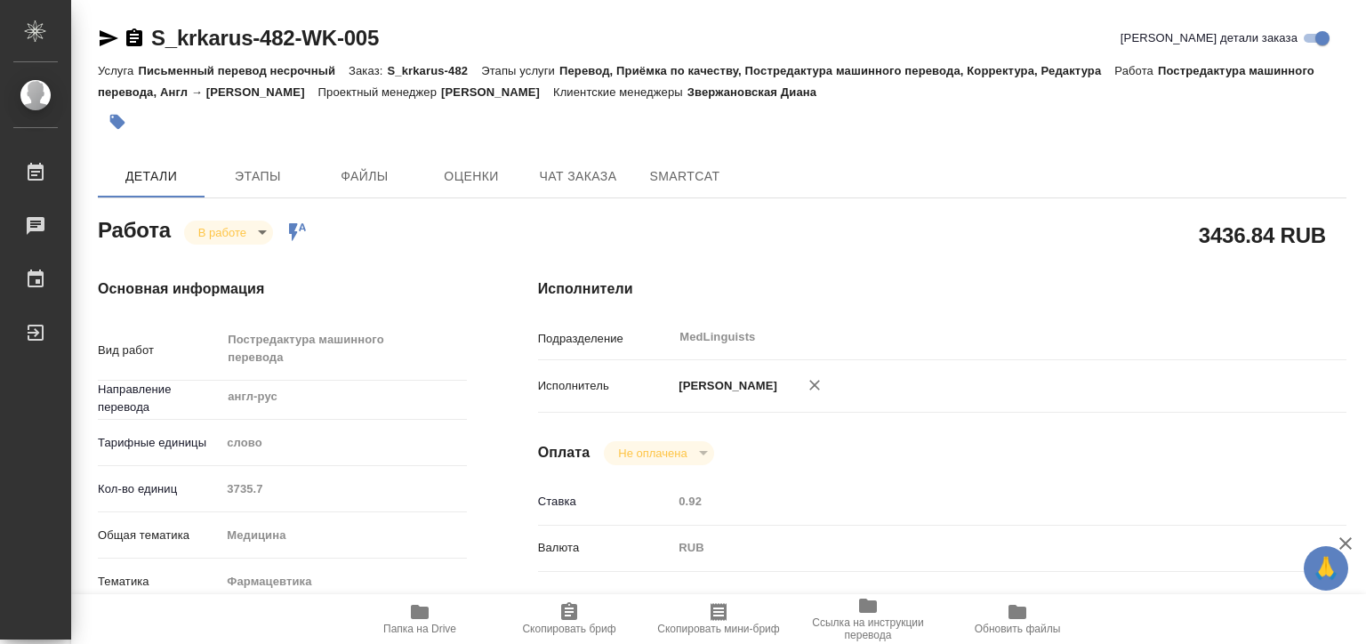
type textarea "x"
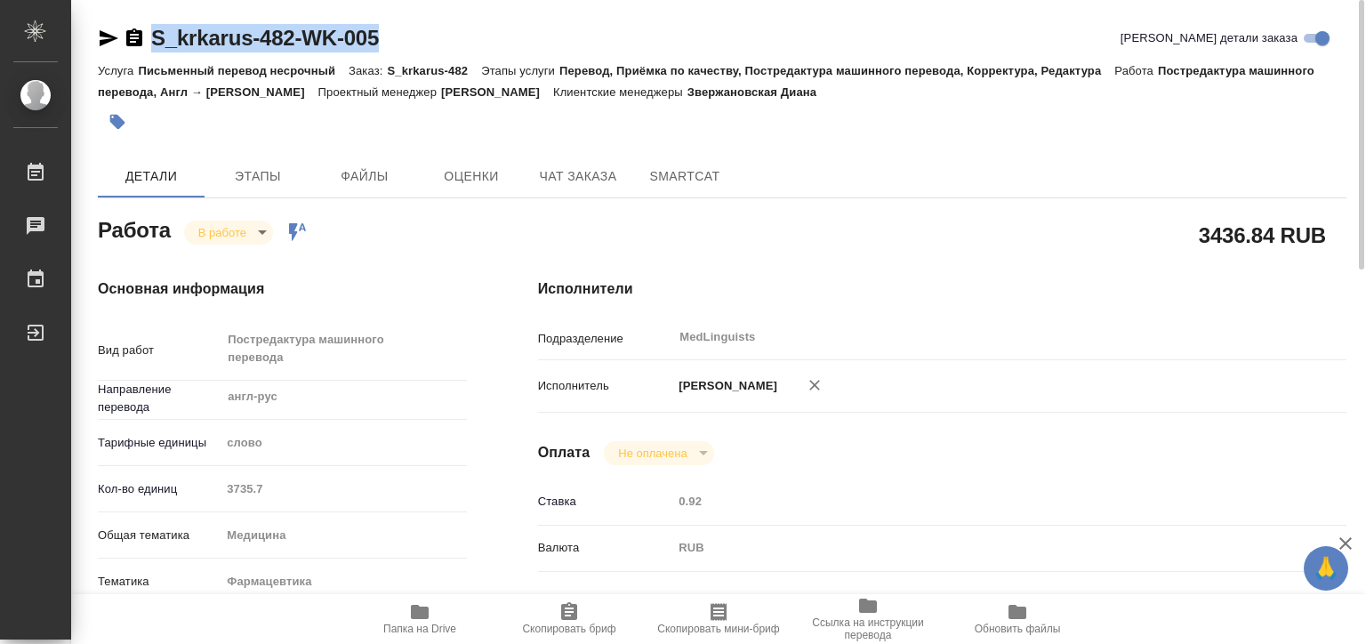
drag, startPoint x: 334, startPoint y: 35, endPoint x: 145, endPoint y: 42, distance: 189.6
click at [145, 42] on div "S_krkarus-482-WK-005 [PERSON_NAME] детали заказа" at bounding box center [722, 38] width 1249 height 28
copy link "S_krkarus-482-WK-005"
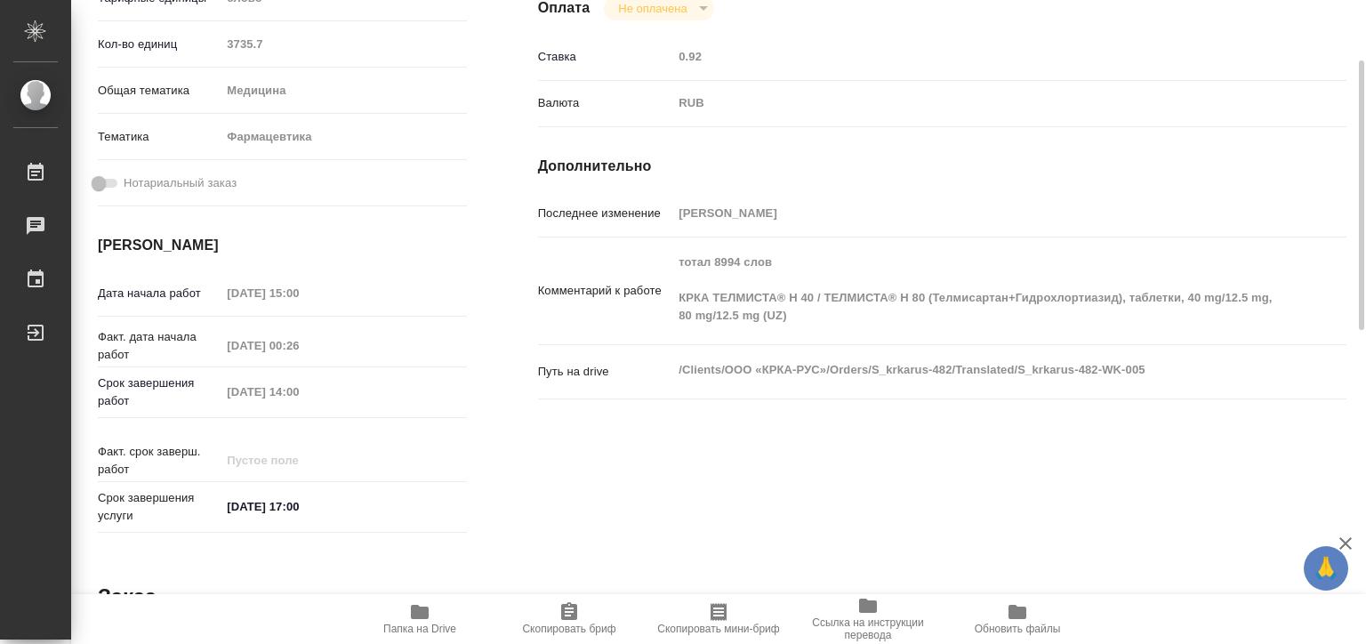
scroll to position [267, 0]
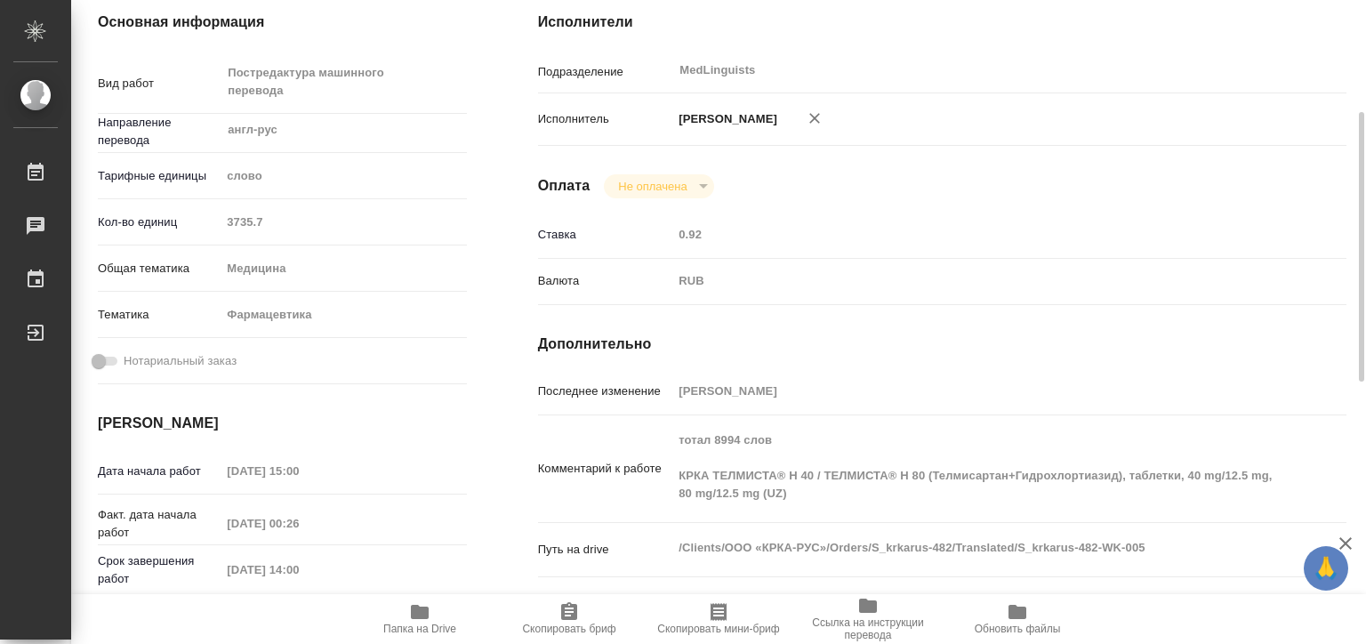
click at [445, 613] on span "Папка на Drive" at bounding box center [420, 618] width 128 height 34
